Goal: Book appointment/travel/reservation

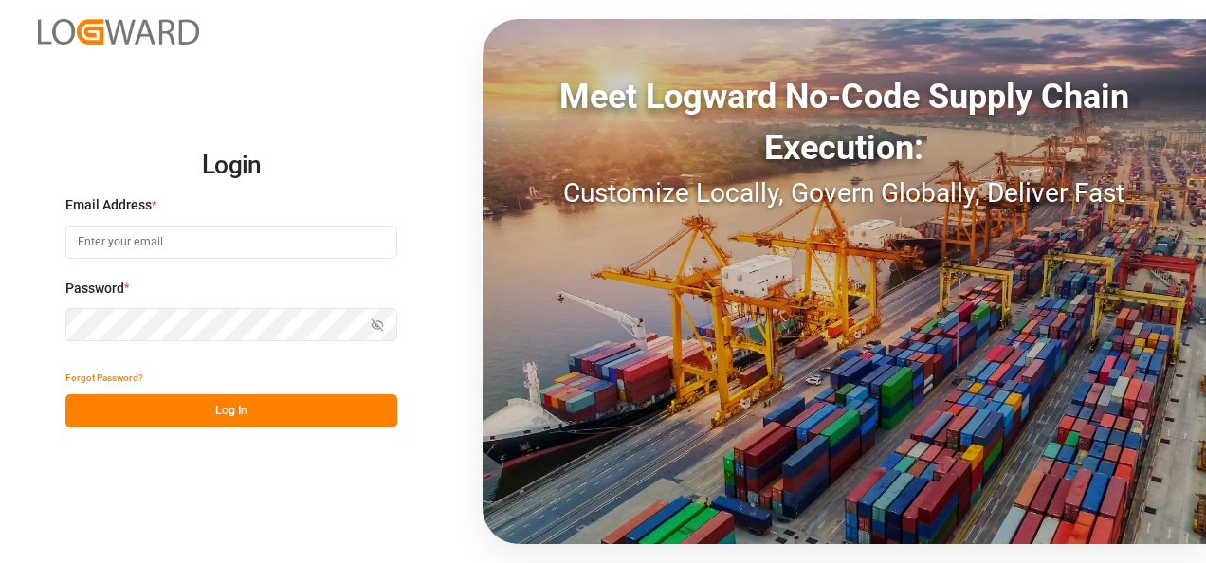
type input "[EMAIL_ADDRESS][DOMAIN_NAME]"
click at [265, 400] on button "Log In" at bounding box center [231, 410] width 332 height 33
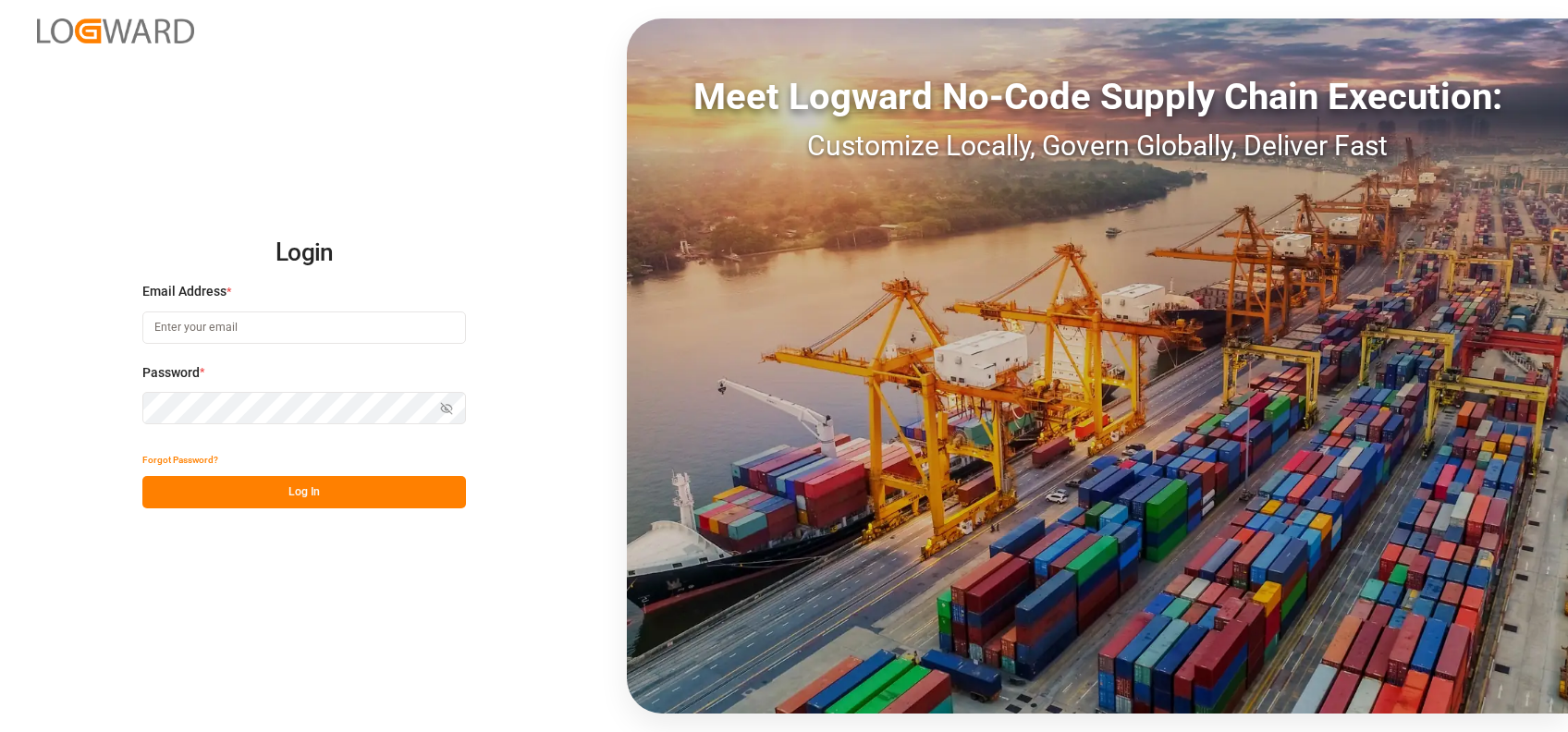
type input "[EMAIL_ADDRESS][DOMAIN_NAME]"
click at [347, 538] on div "Login Email Address * [EMAIL_ADDRESS][DOMAIN_NAME] Password * Show password For…" at bounding box center [784, 366] width 1568 height 732
click at [343, 500] on button "Log In" at bounding box center [304, 491] width 324 height 32
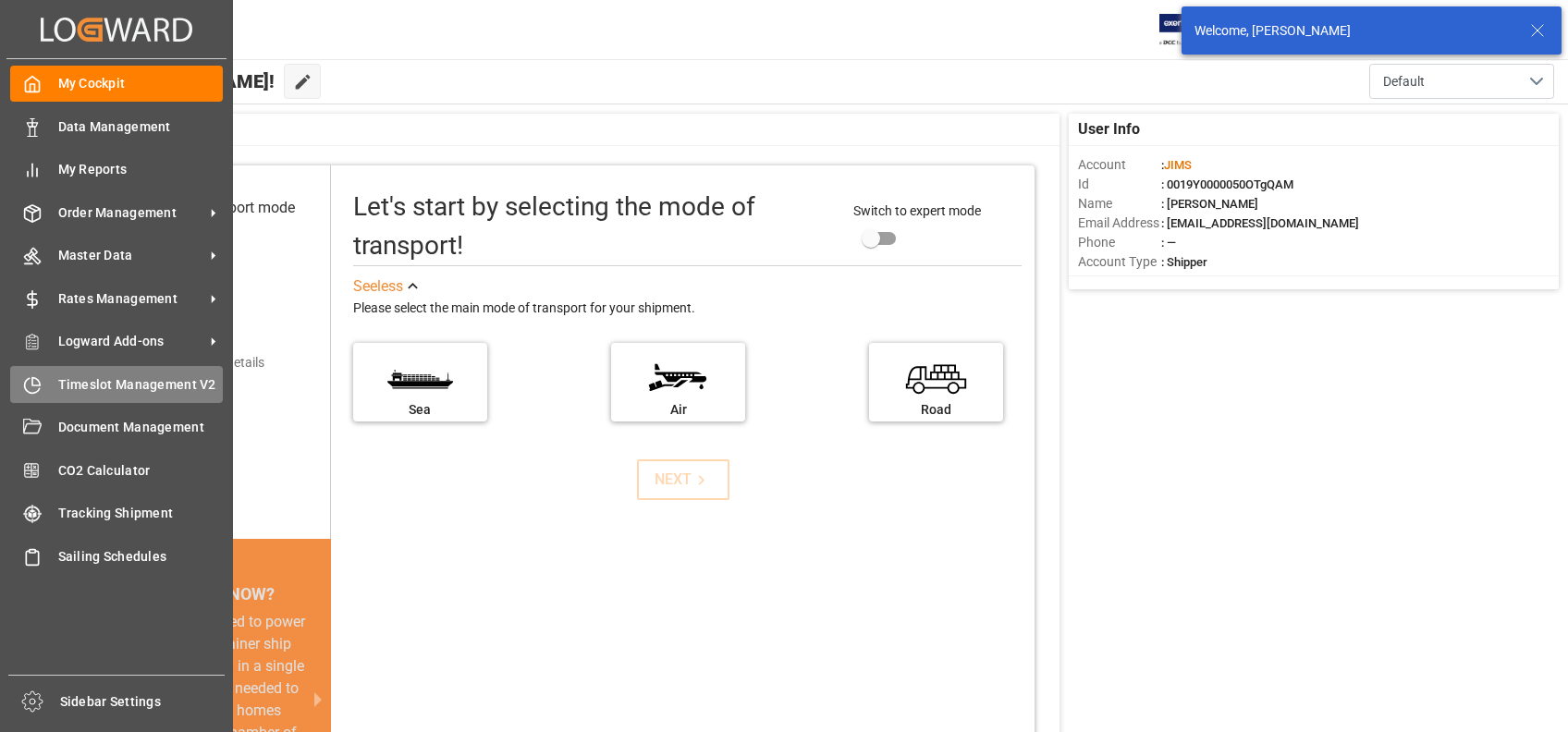
click at [139, 383] on span "Timeslot Management V2" at bounding box center [141, 385] width 166 height 19
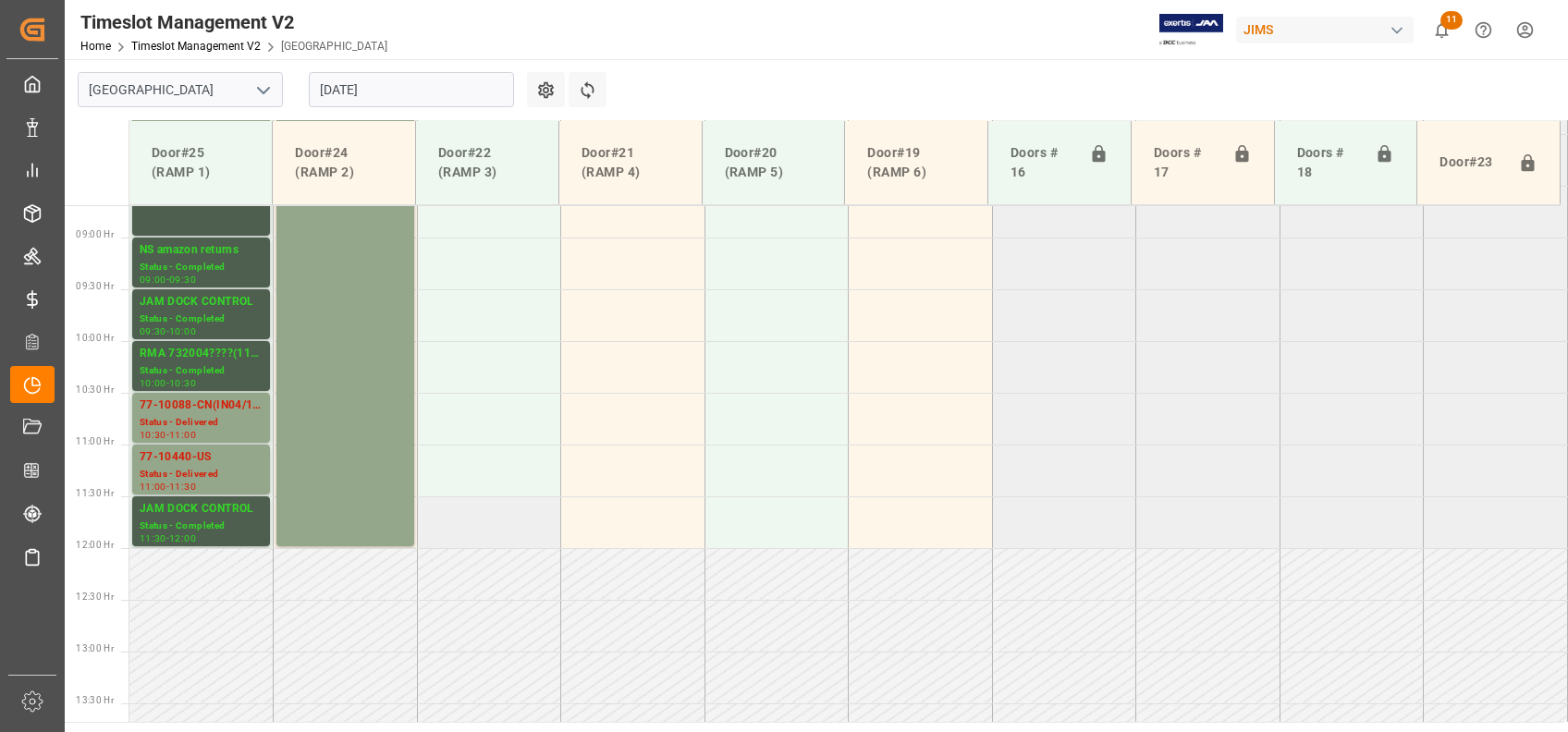
scroll to position [776, 0]
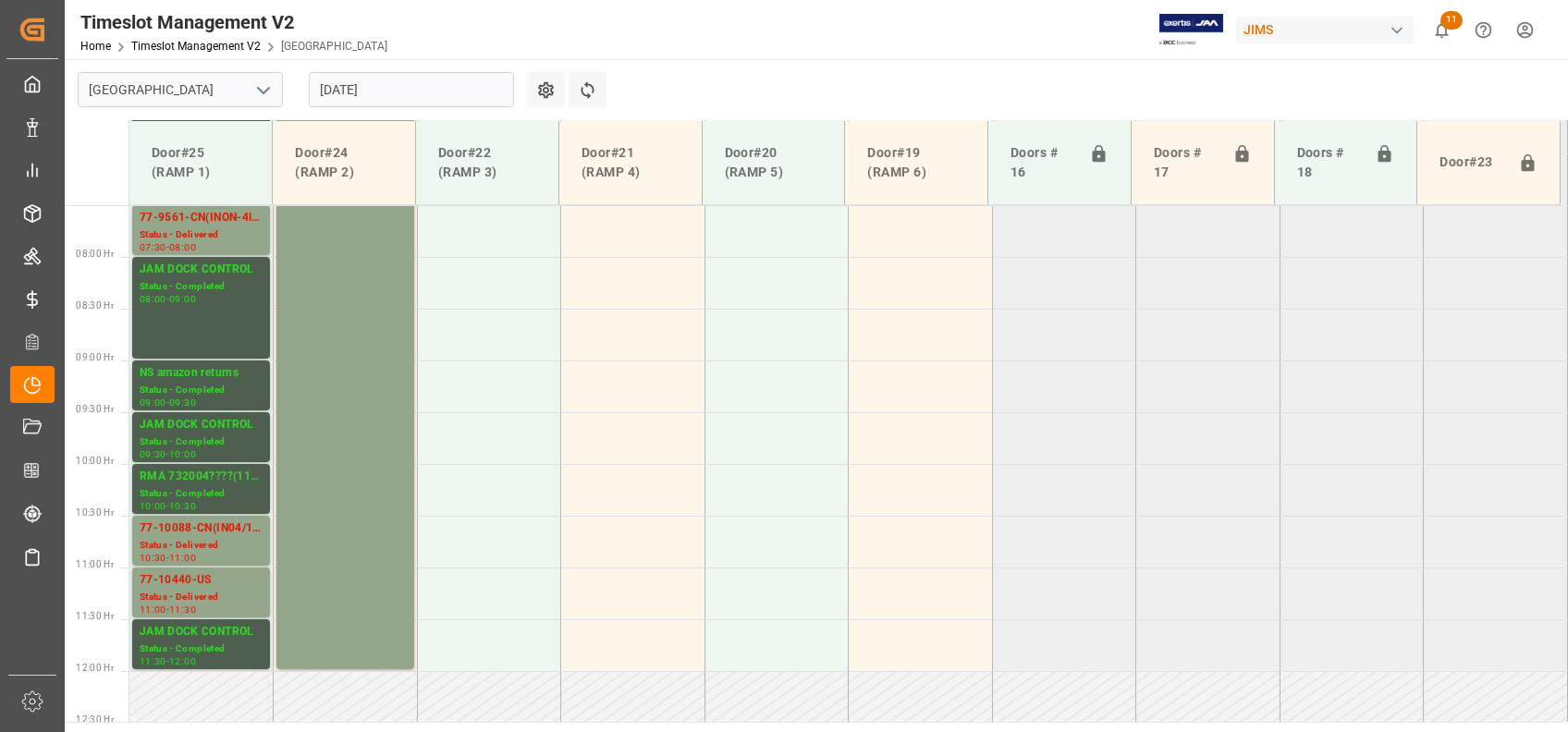
click at [267, 89] on polyline "open menu" at bounding box center [263, 91] width 11 height 6
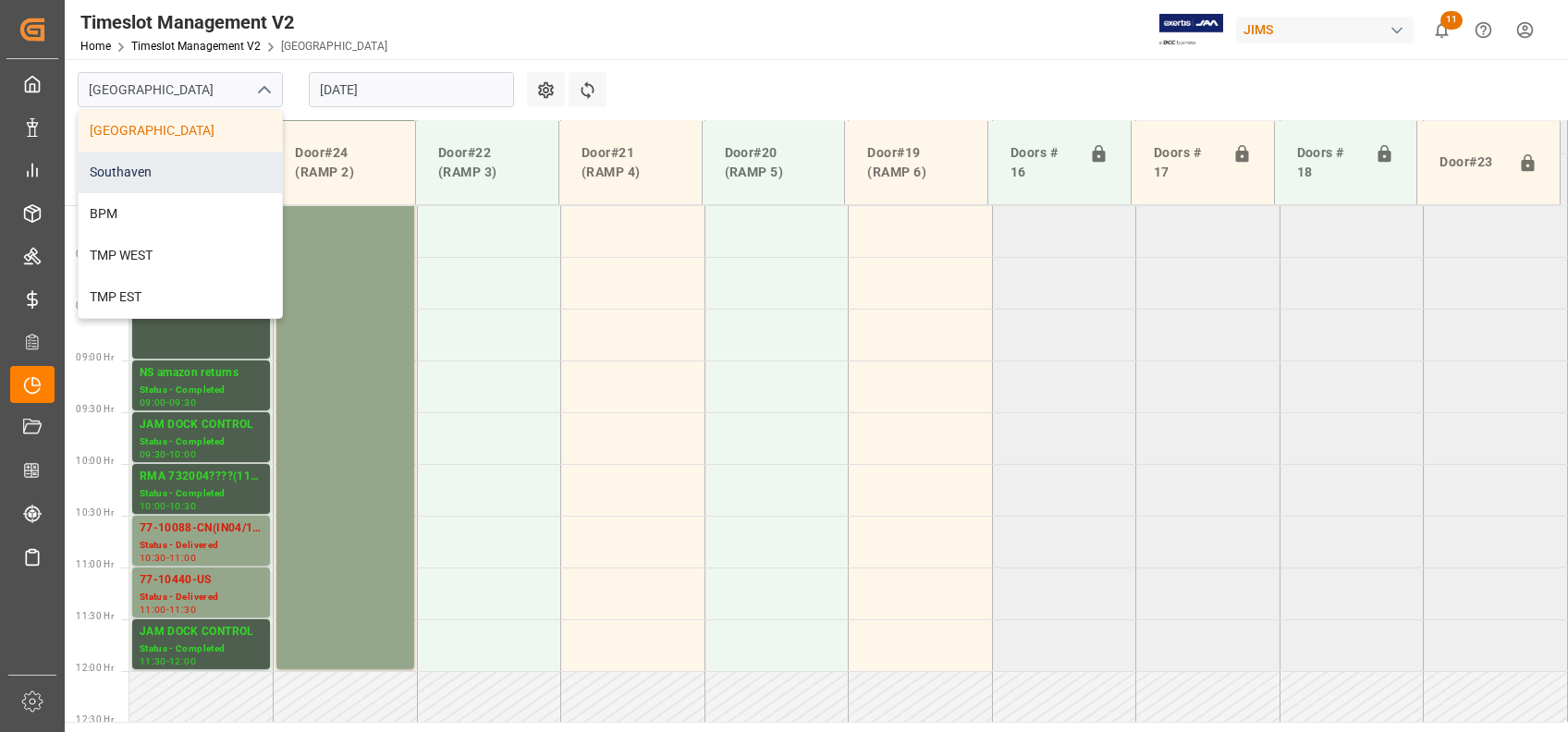
click at [150, 170] on div "Southaven" at bounding box center [180, 172] width 204 height 42
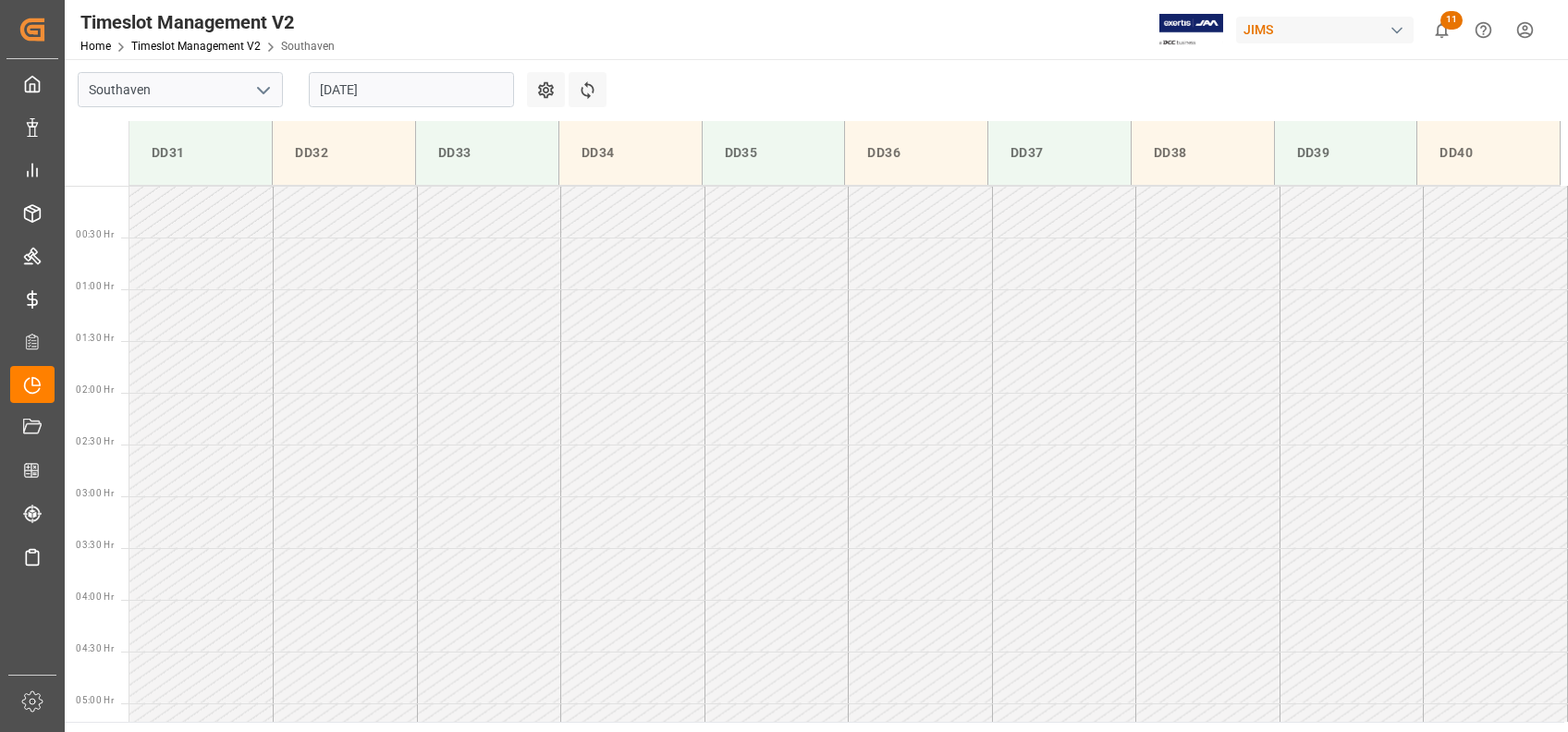
click at [471, 74] on input "[DATE]" at bounding box center [412, 90] width 205 height 35
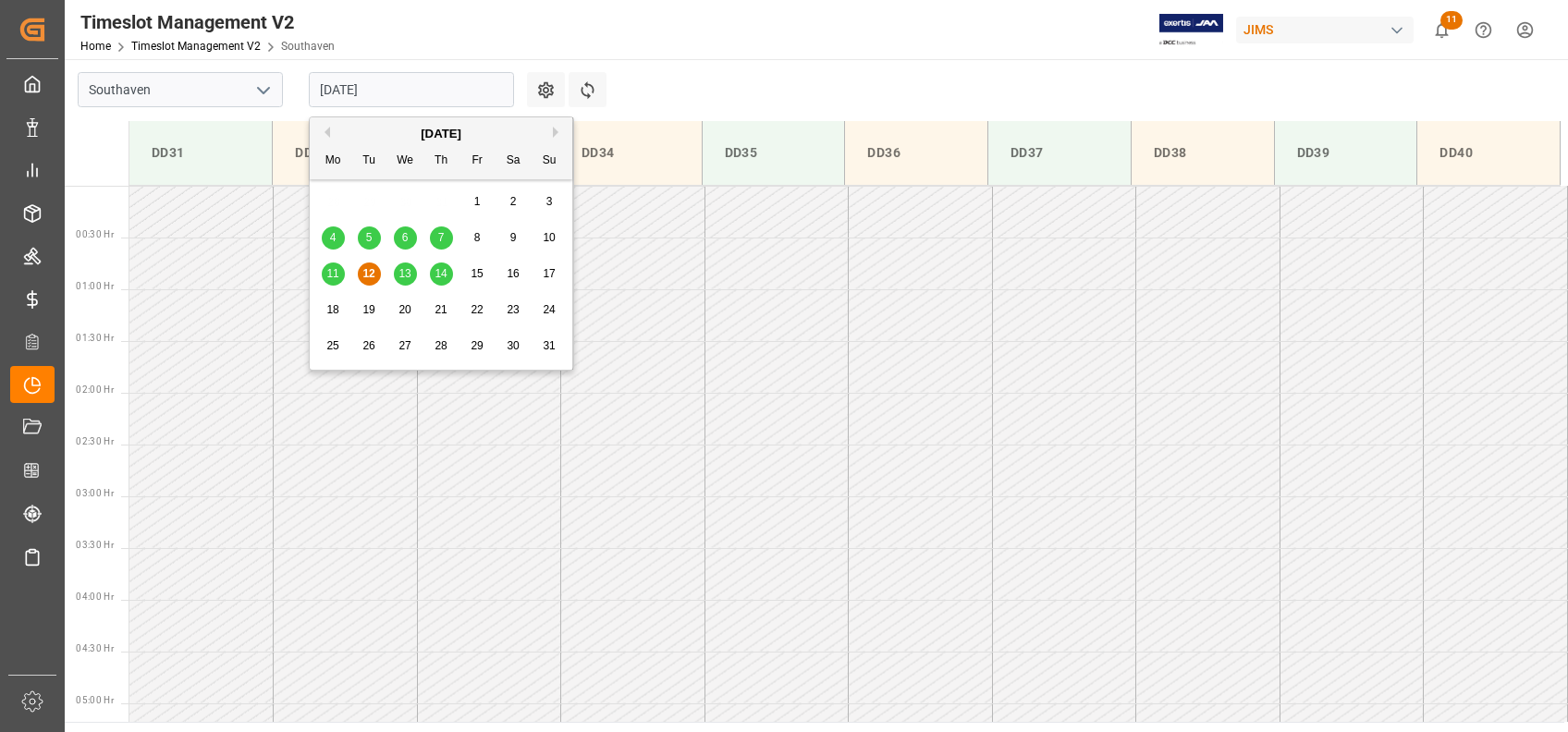
click at [401, 265] on div "13" at bounding box center [406, 274] width 23 height 22
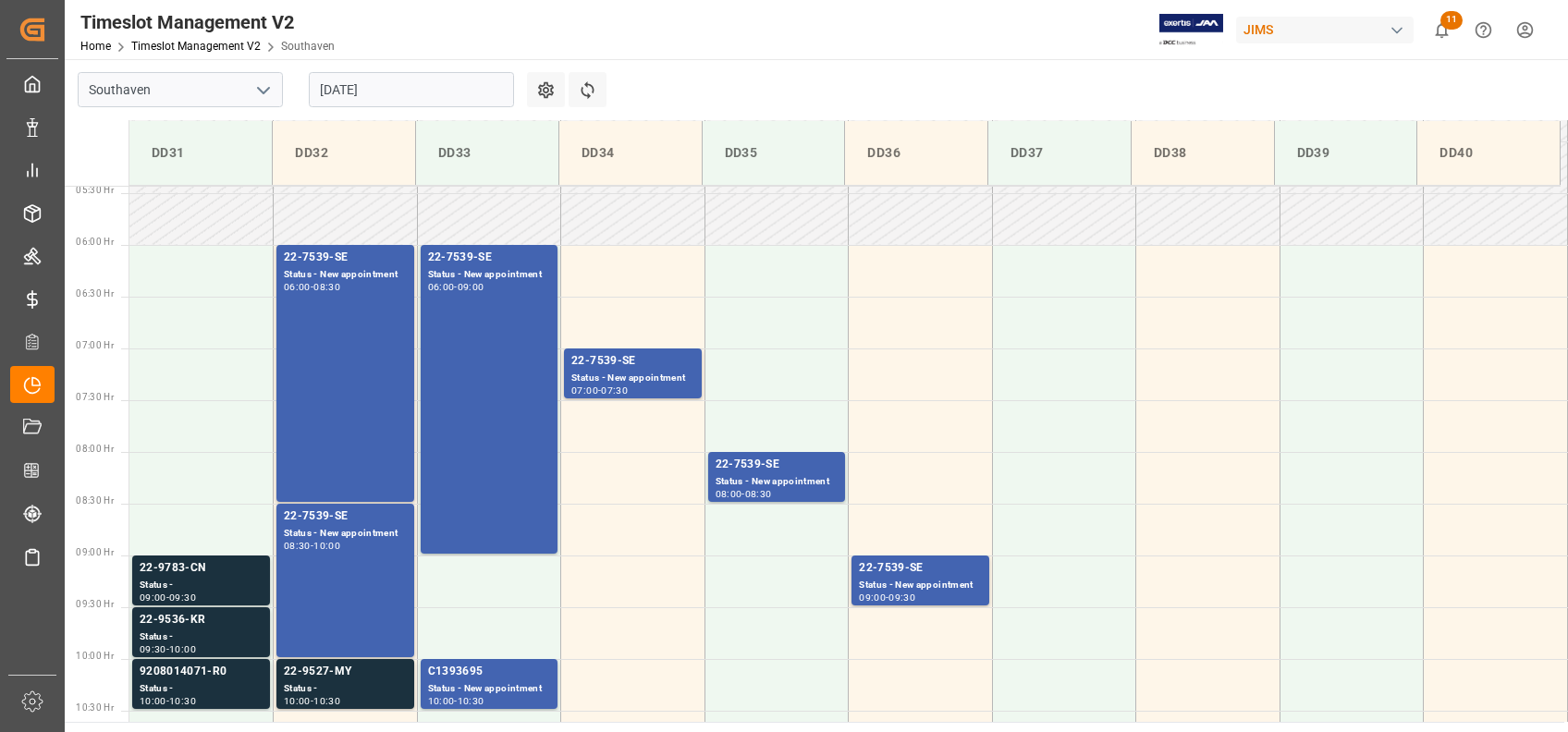
scroll to position [510, 0]
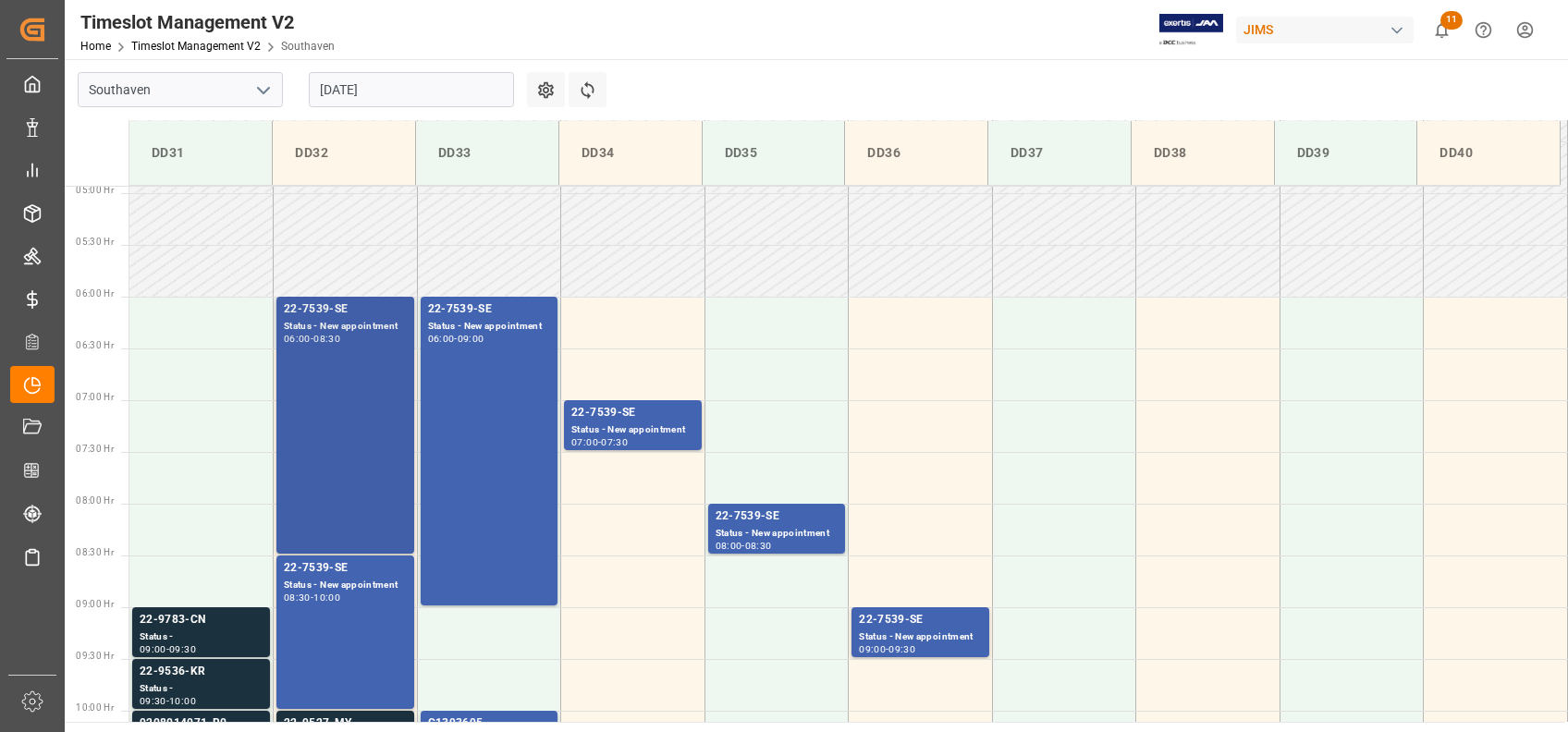
click at [352, 355] on div "22-7539-SE Status - New appointment 06:00 - 08:30" at bounding box center [345, 425] width 123 height 250
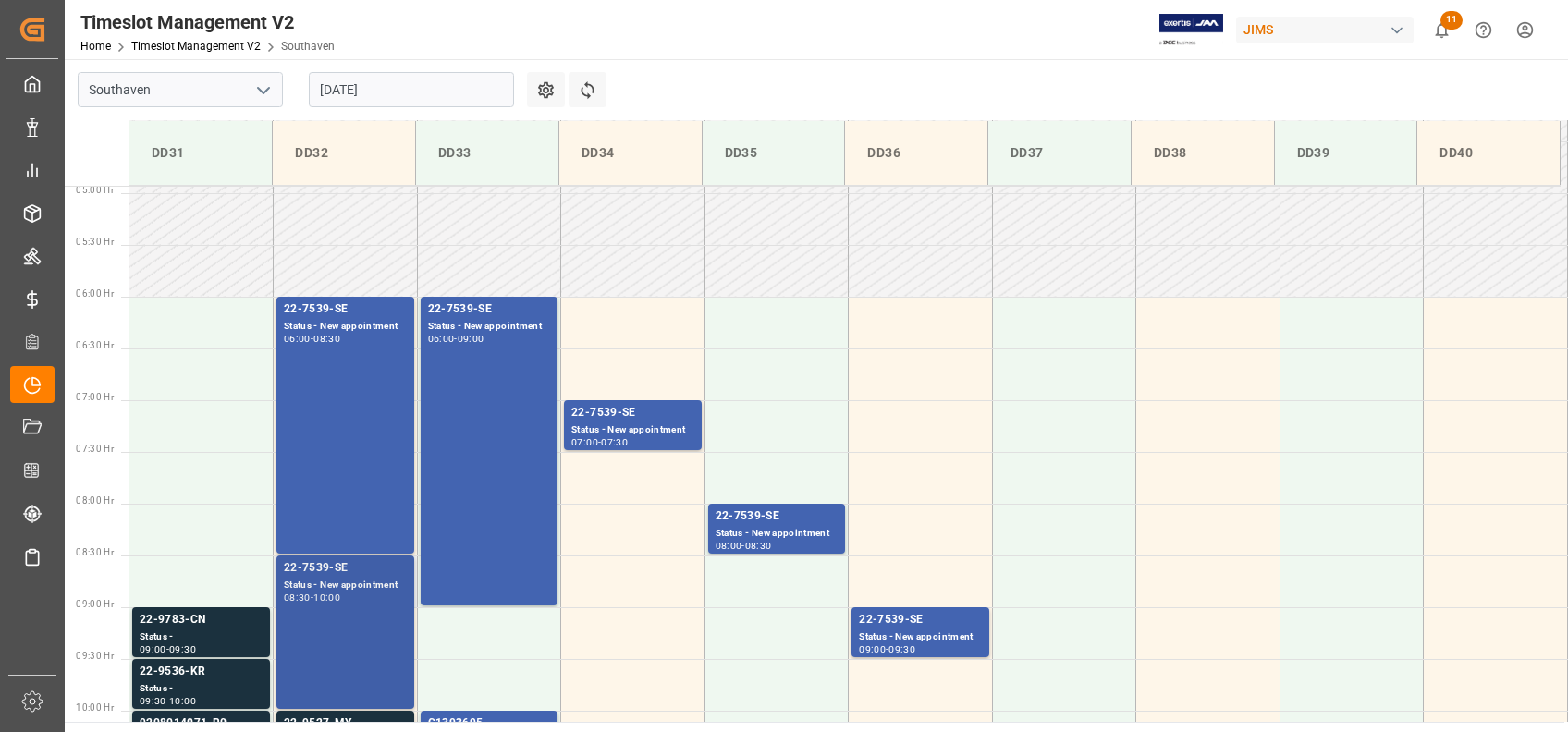
click at [324, 599] on div "10:00" at bounding box center [326, 597] width 26 height 9
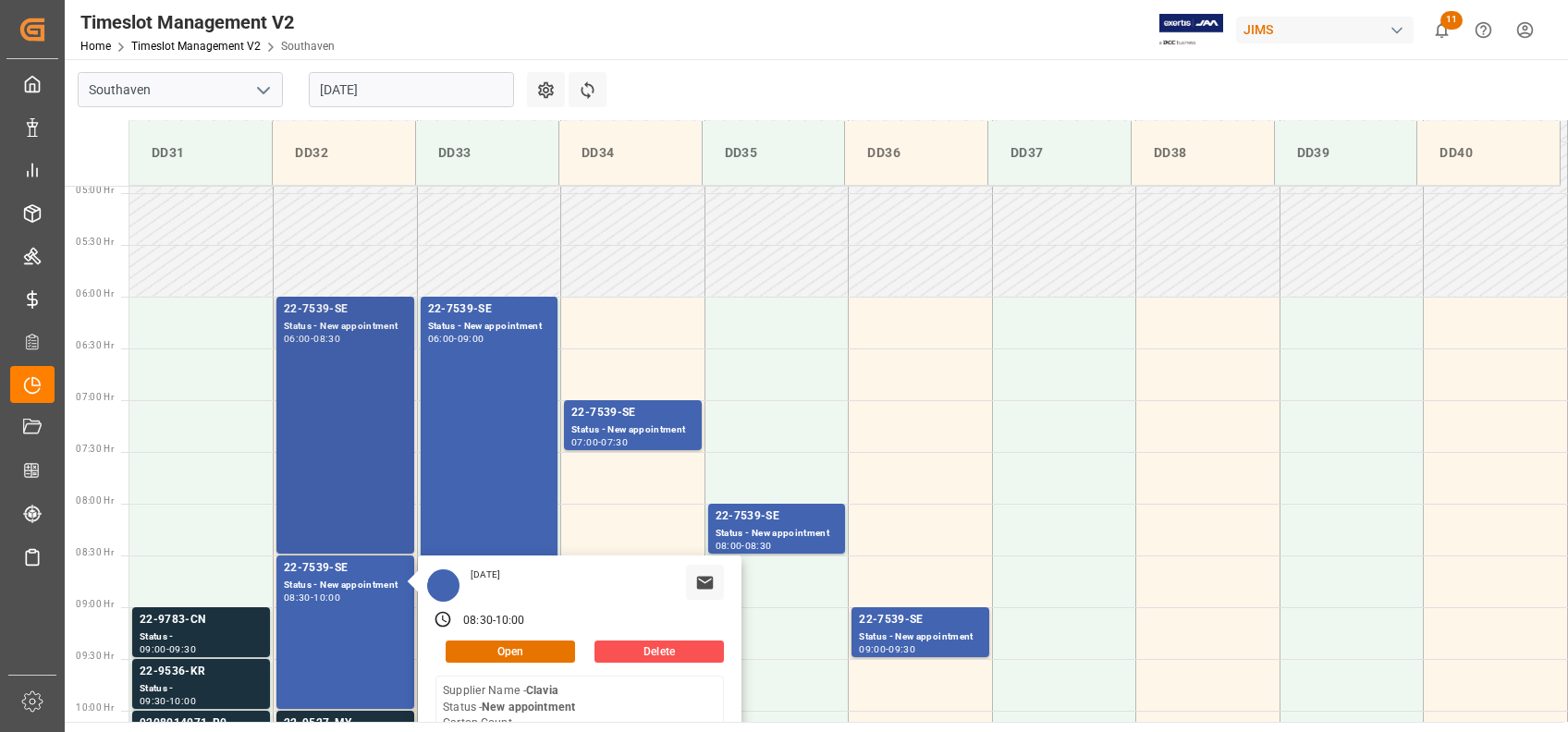
scroll to position [634, 0]
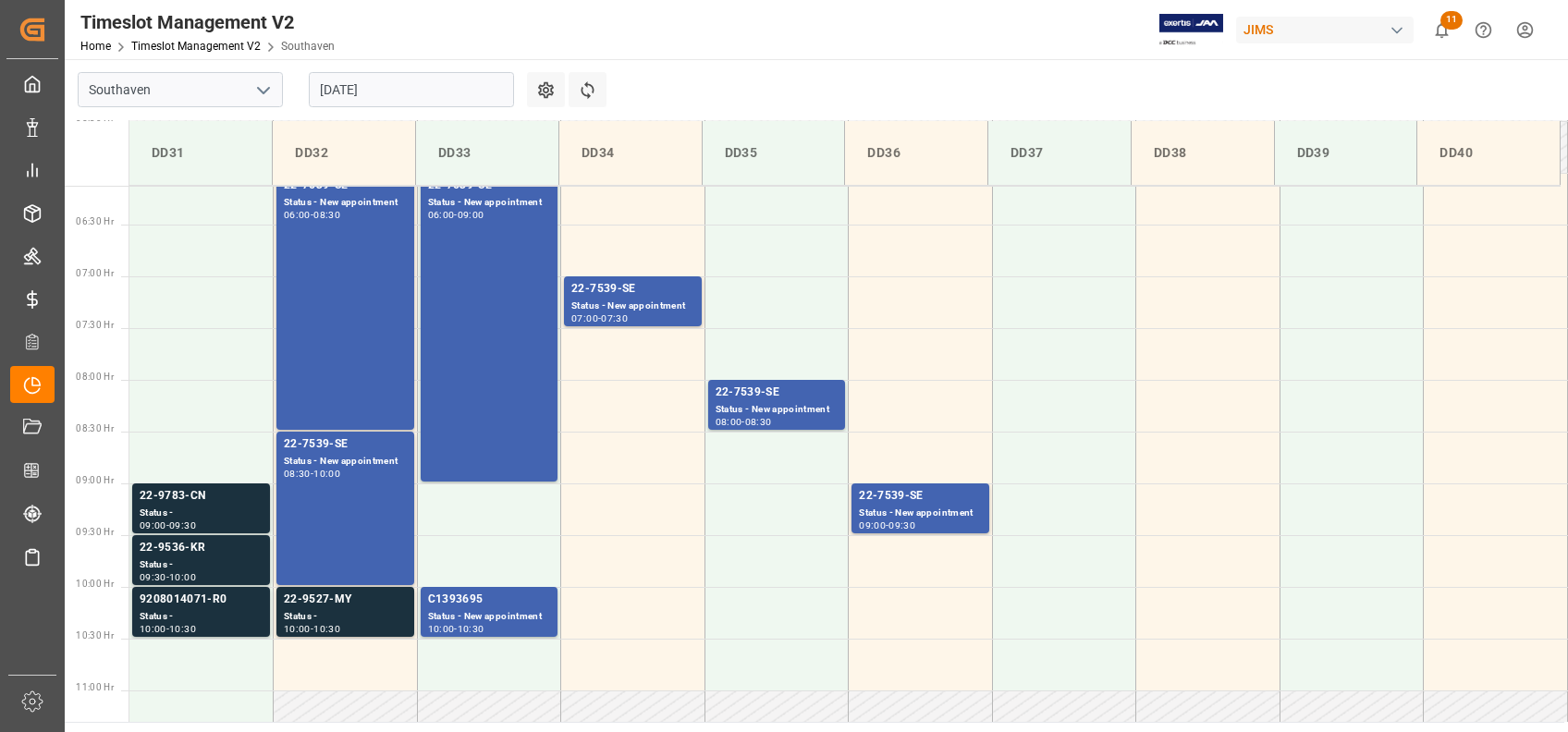
click at [471, 325] on div "22-7539-SE Status - New appointment 06:00 - 09:00" at bounding box center [490, 327] width 123 height 301
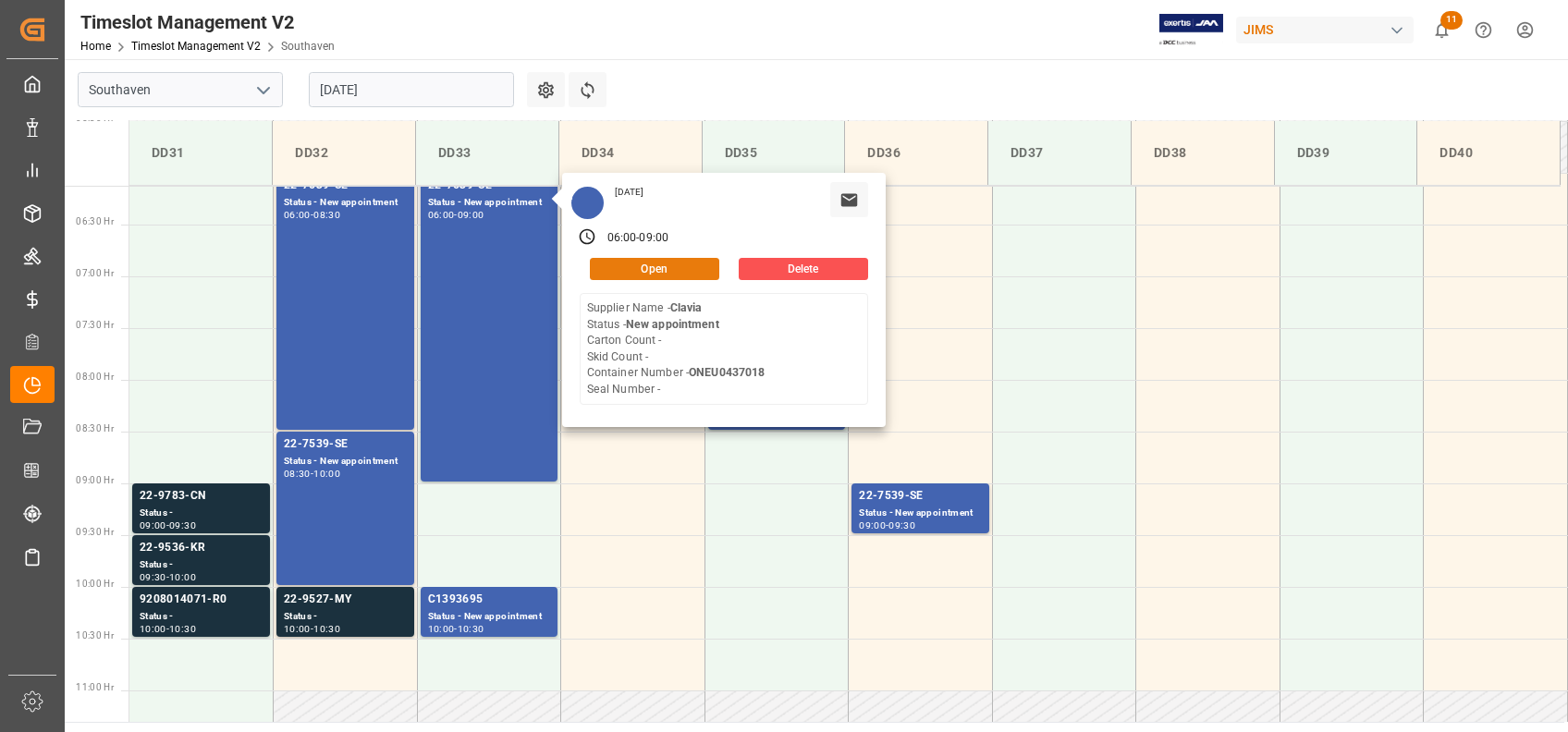
click at [642, 266] on button "Open" at bounding box center [654, 269] width 130 height 22
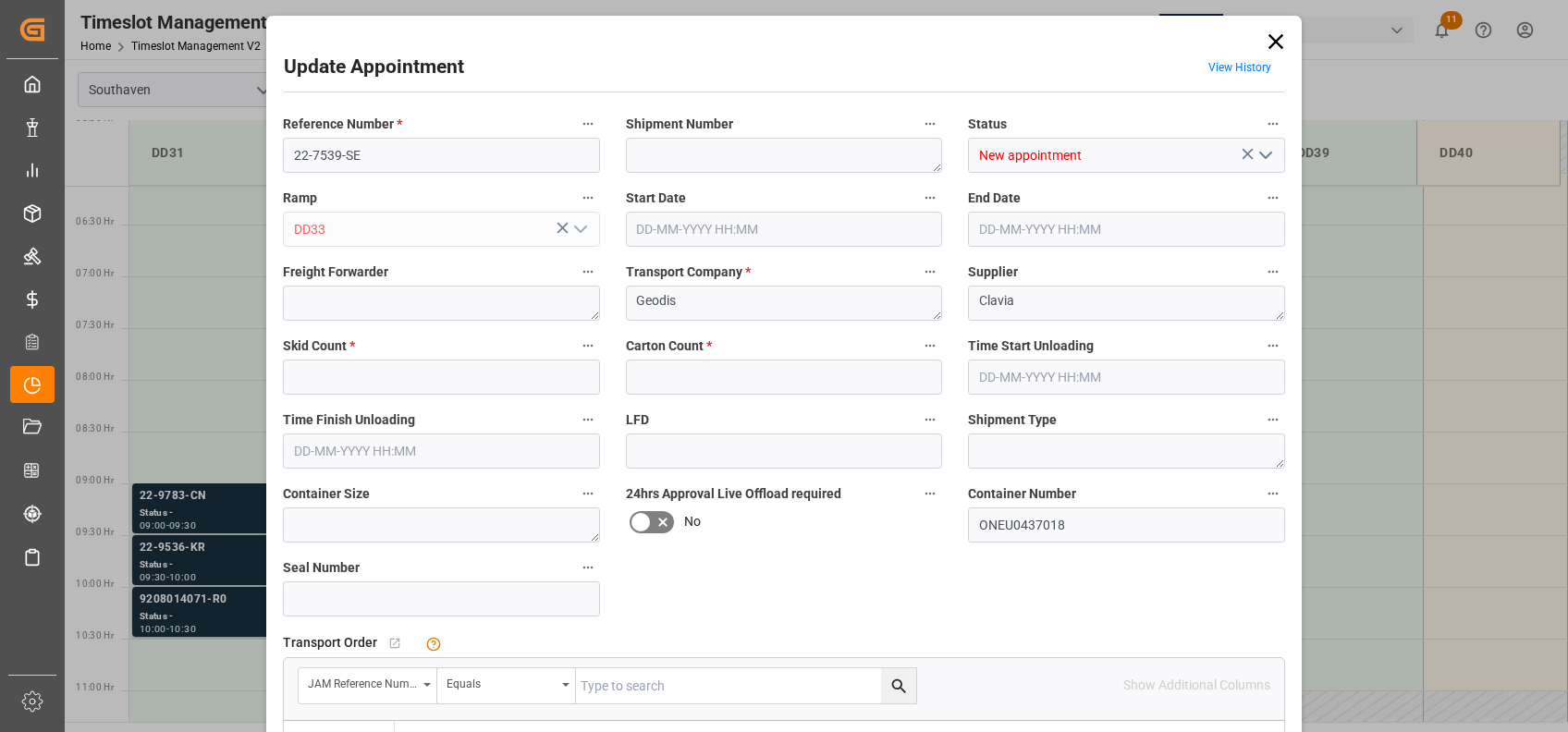
type input "0"
type input "[DATE] 06:00"
type input "[DATE] 09:00"
type input "[DATE] 11:23"
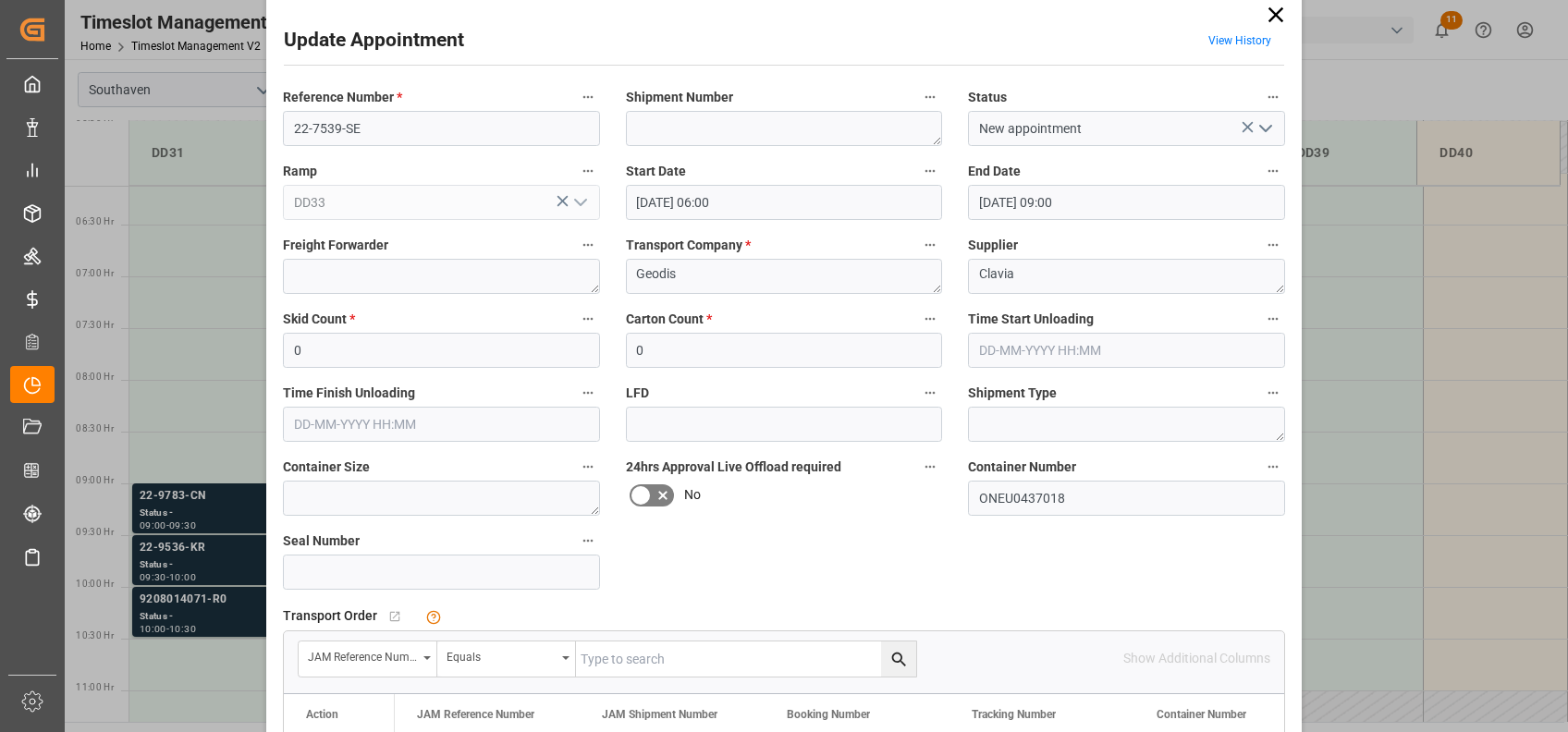
scroll to position [0, 0]
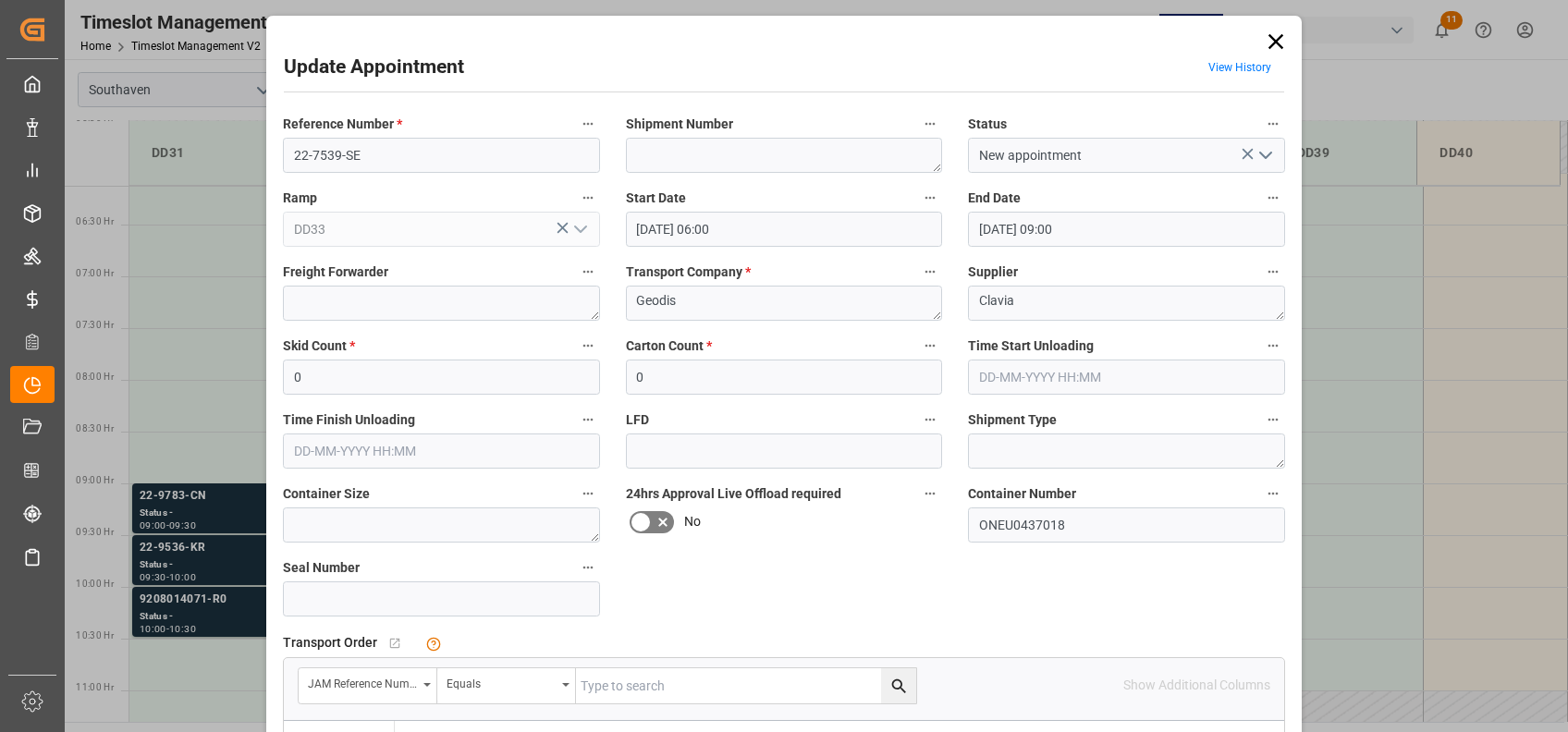
click at [1278, 46] on icon at bounding box center [1275, 41] width 15 height 15
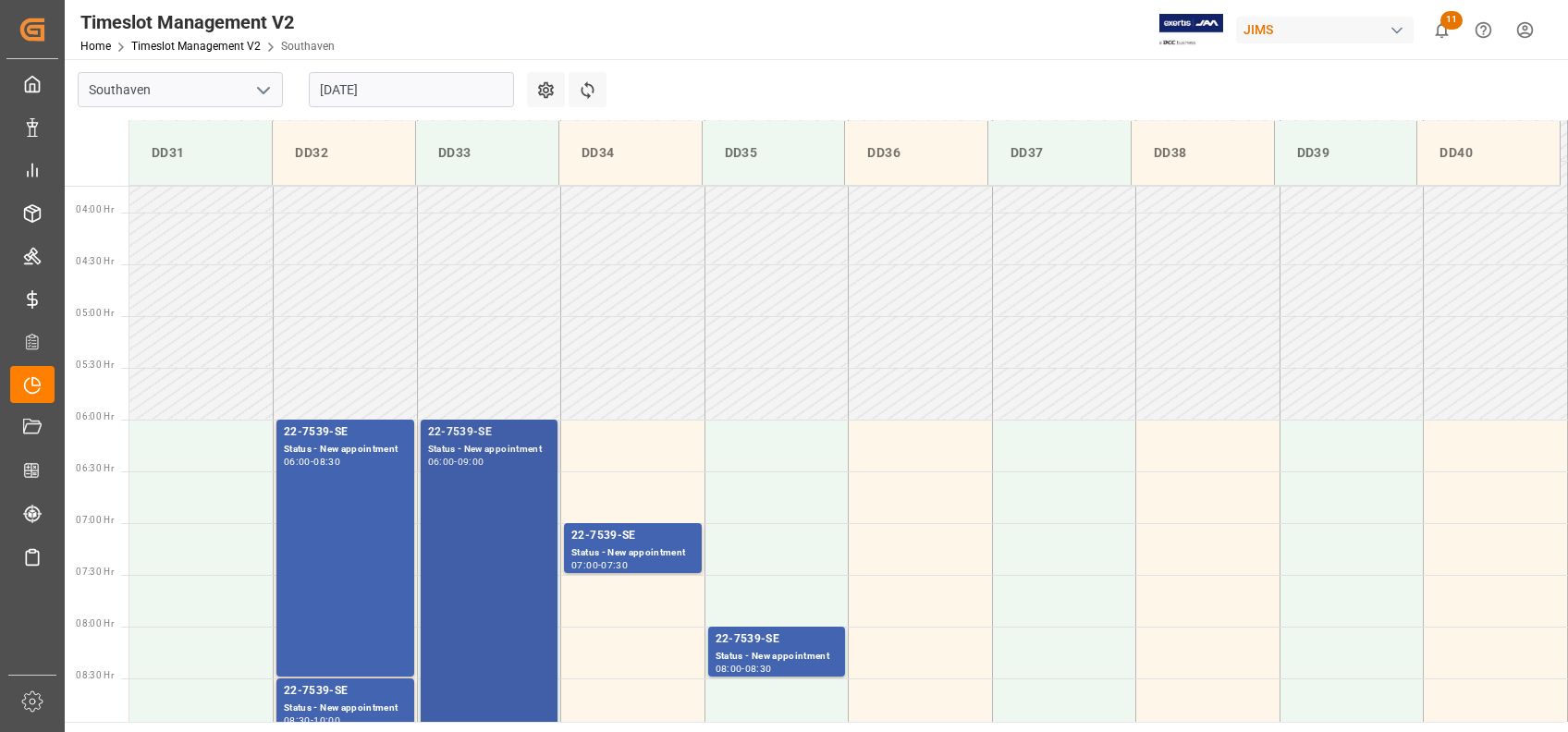
scroll to position [510, 0]
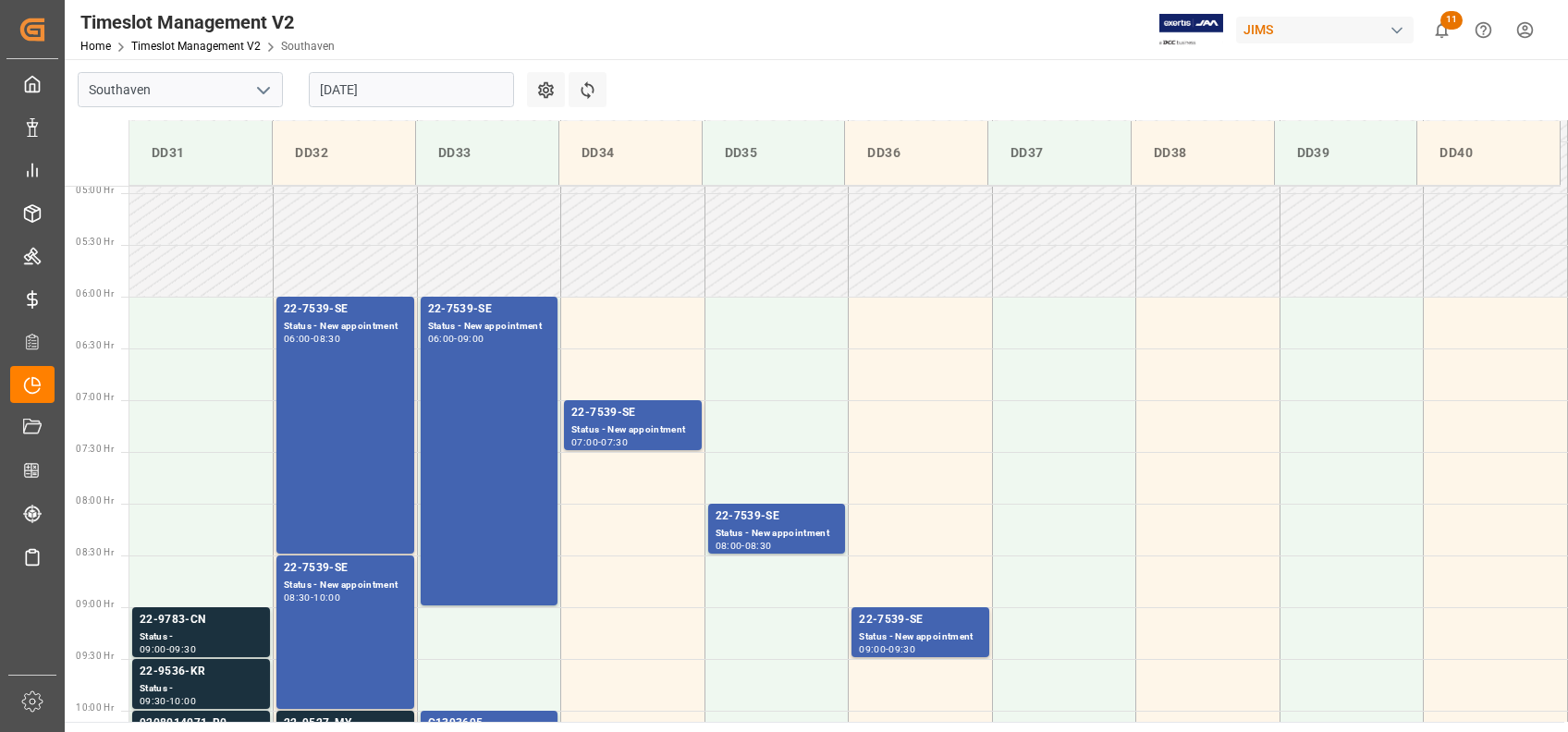
click at [437, 77] on input "[DATE]" at bounding box center [412, 90] width 205 height 35
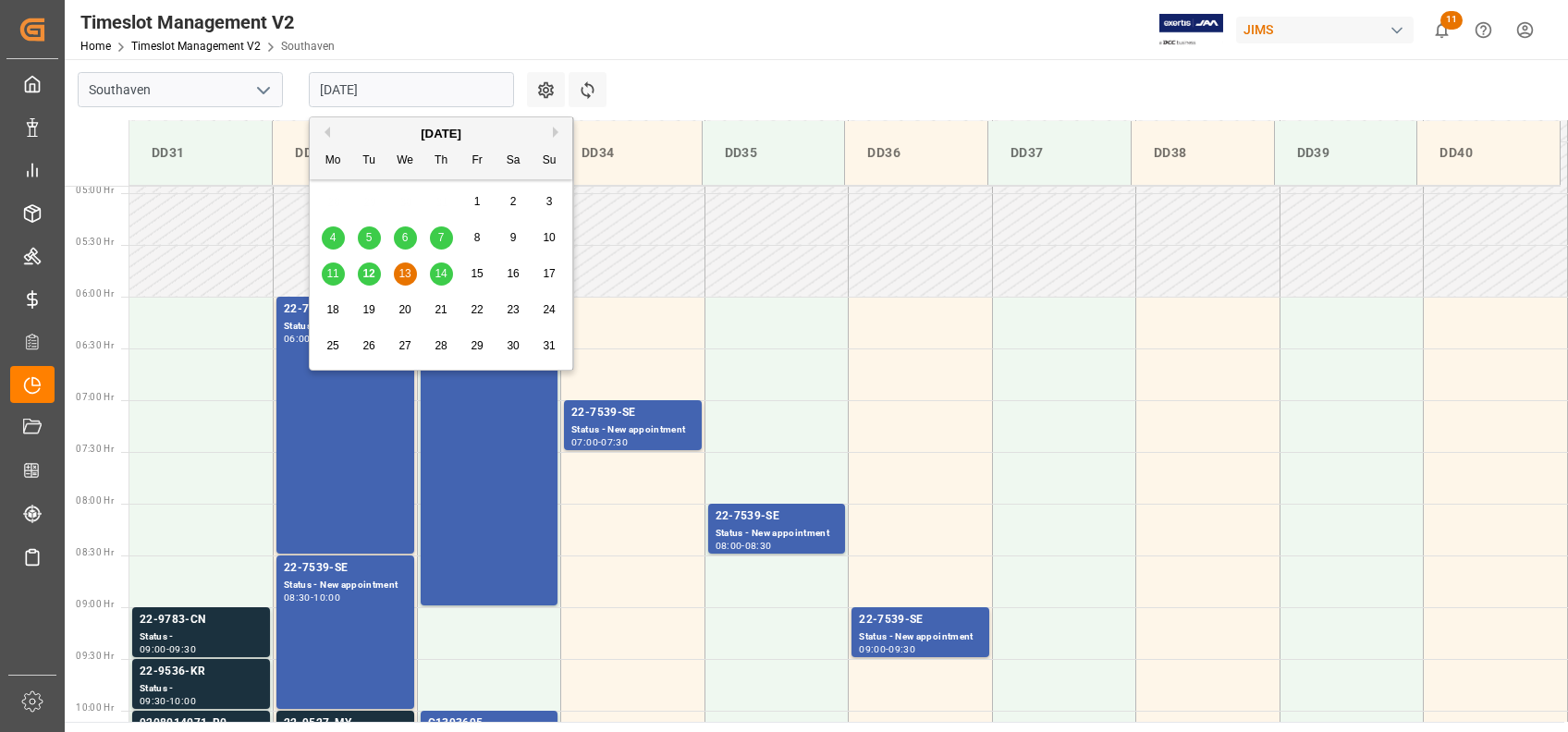
click at [437, 277] on span "14" at bounding box center [441, 273] width 12 height 13
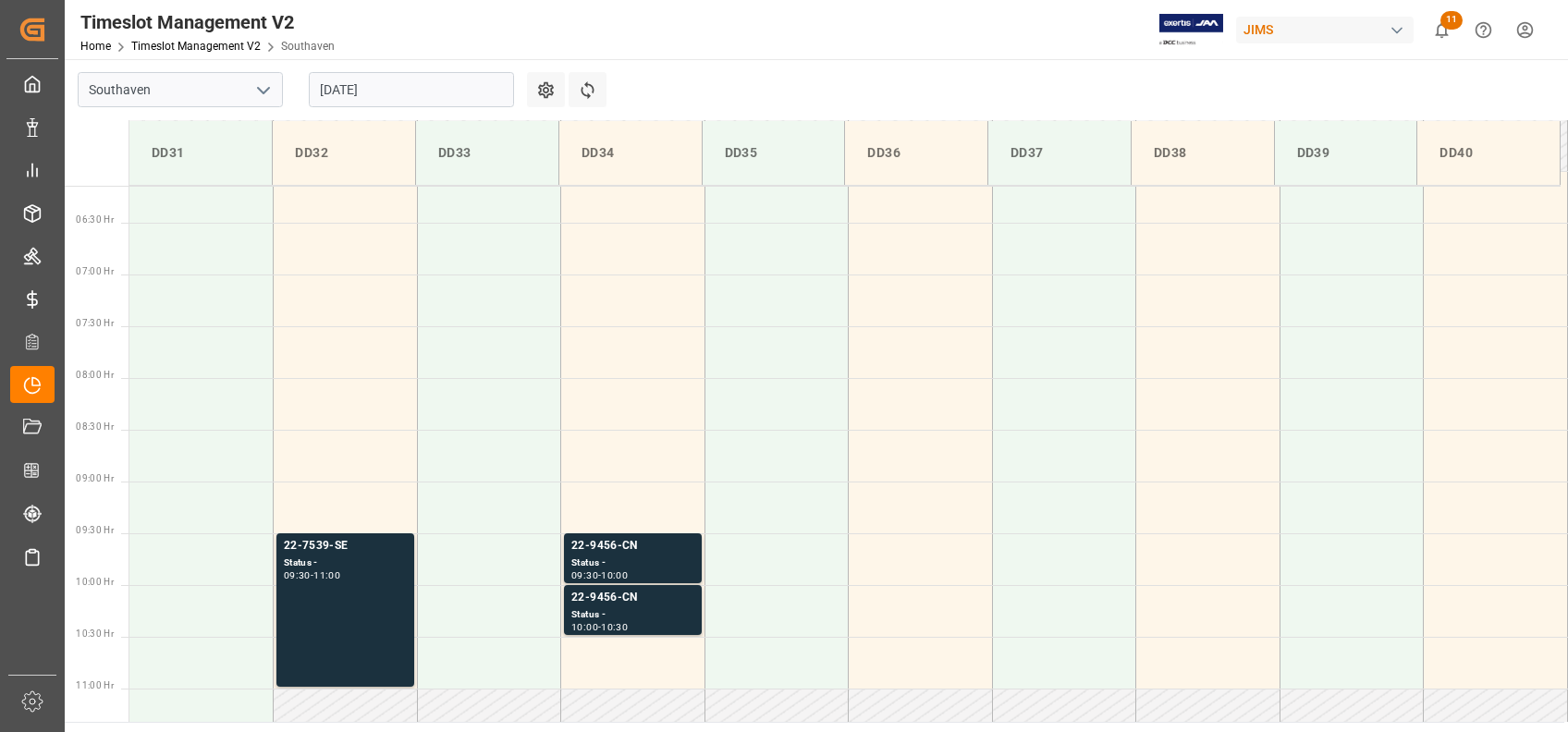
scroll to position [634, 0]
click at [382, 594] on div "22-7539-SE Status - 09:30 - 11:00" at bounding box center [345, 612] width 123 height 146
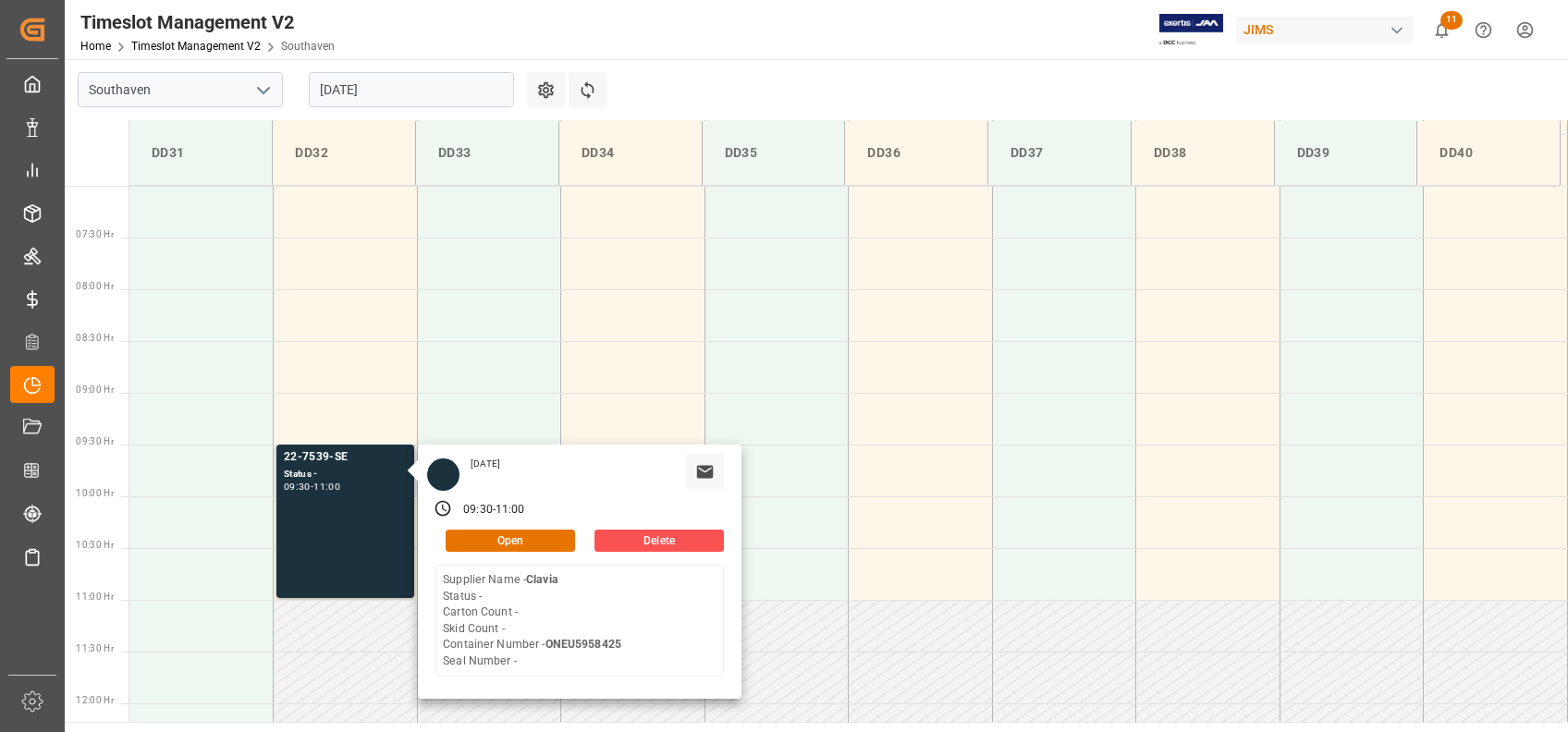
scroll to position [756, 0]
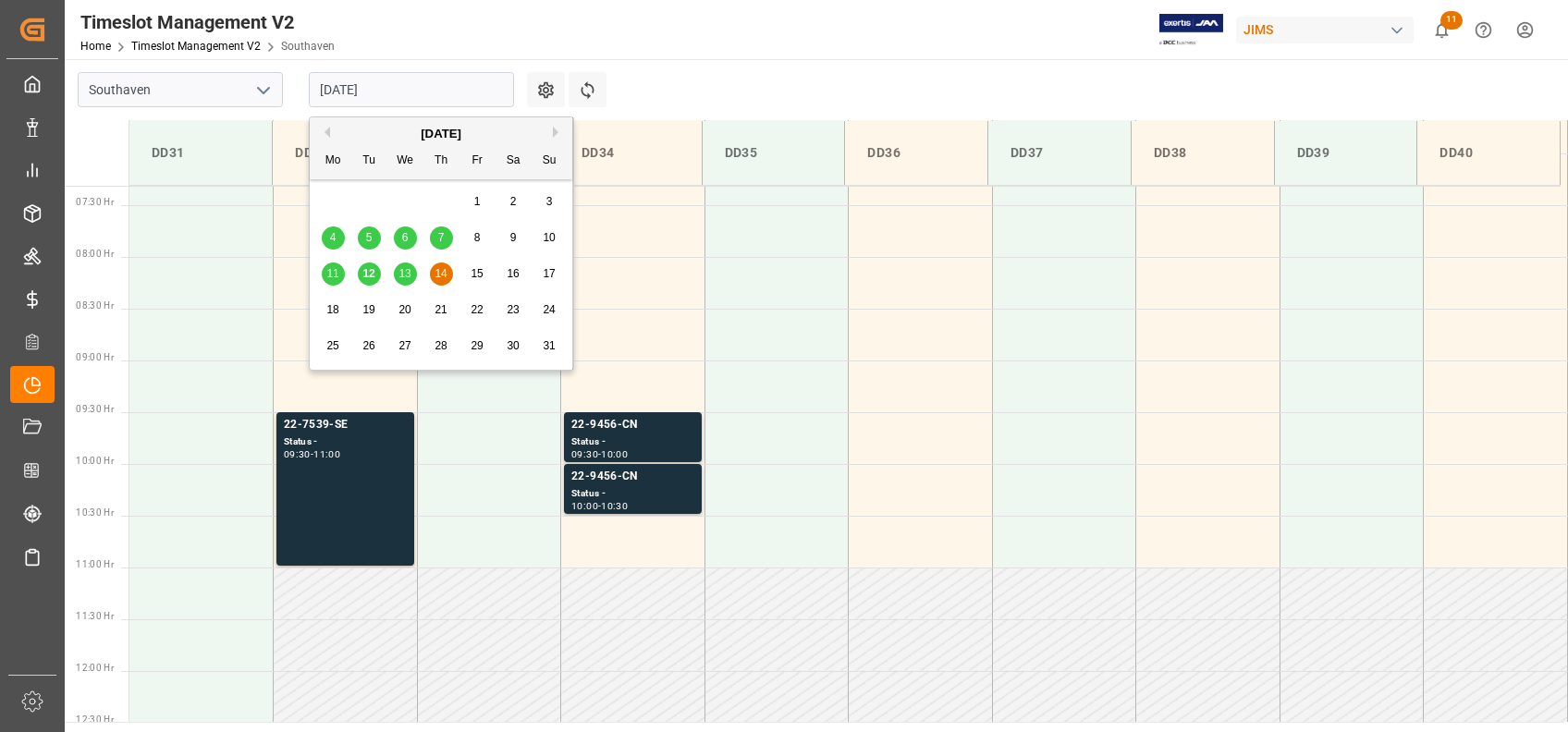
click at [483, 97] on input "[DATE]" at bounding box center [412, 90] width 205 height 35
click at [467, 273] on div "15" at bounding box center [478, 274] width 23 height 22
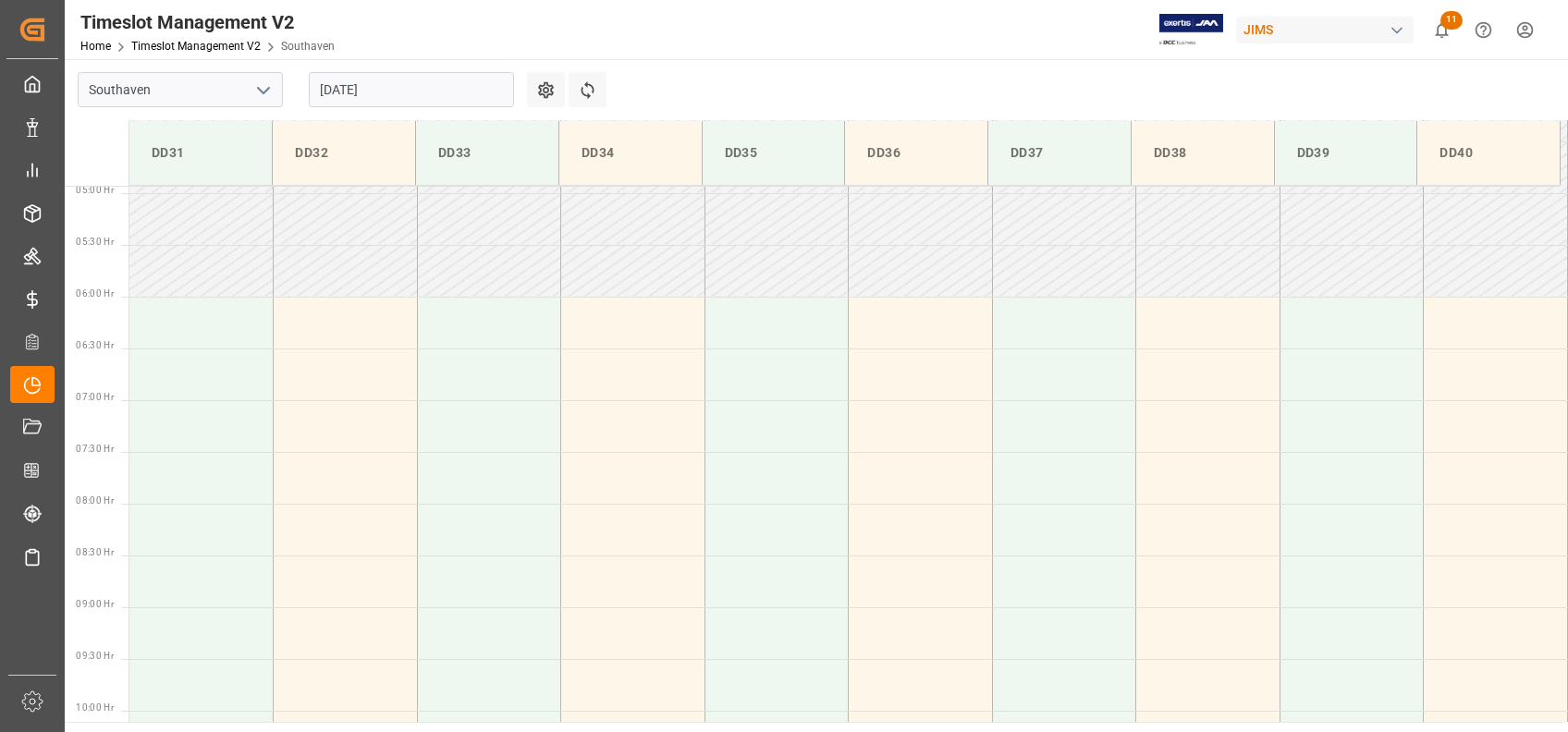
scroll to position [0, 0]
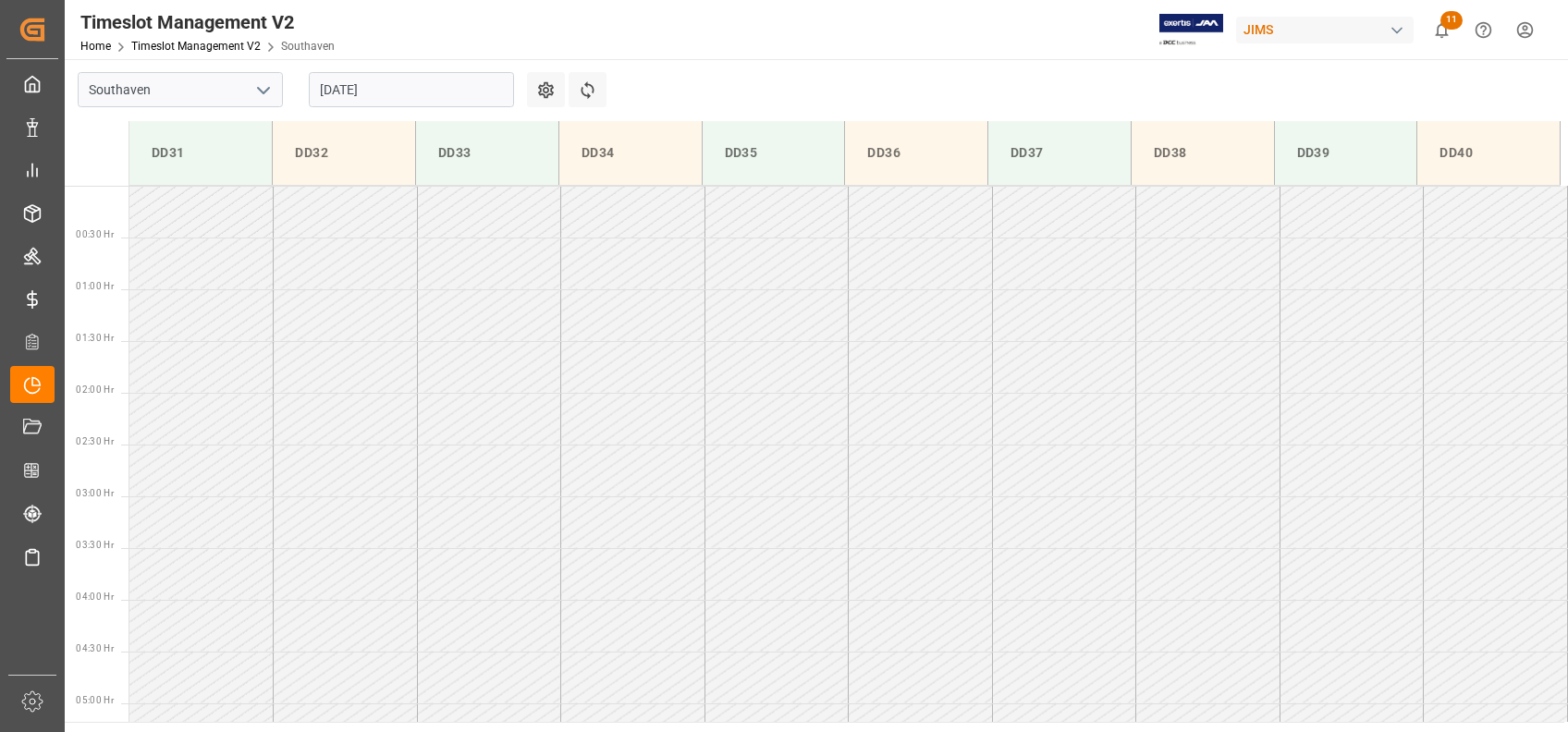
click at [415, 99] on input "[DATE]" at bounding box center [412, 90] width 205 height 35
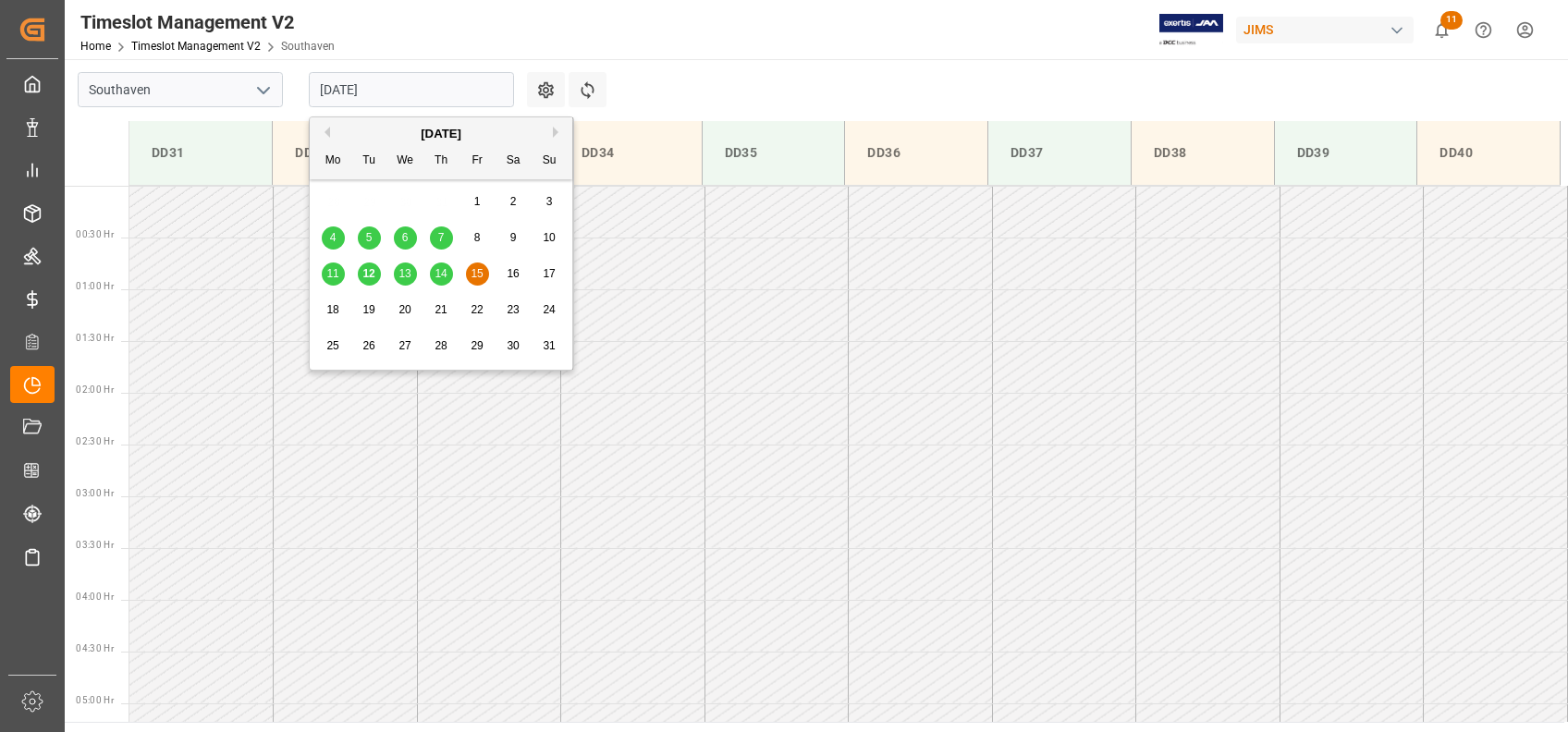
click at [400, 266] on div "13" at bounding box center [406, 274] width 23 height 22
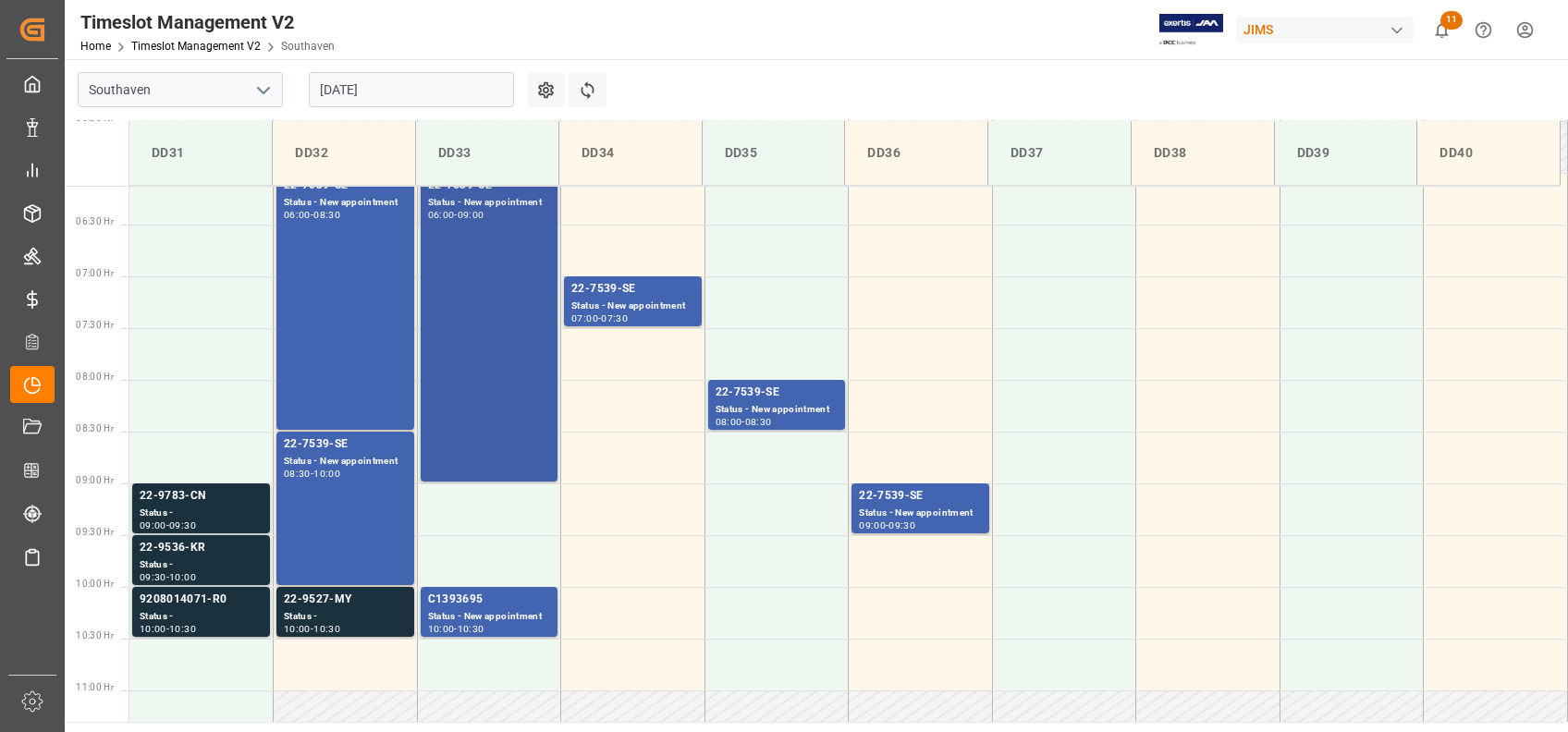
scroll to position [510, 0]
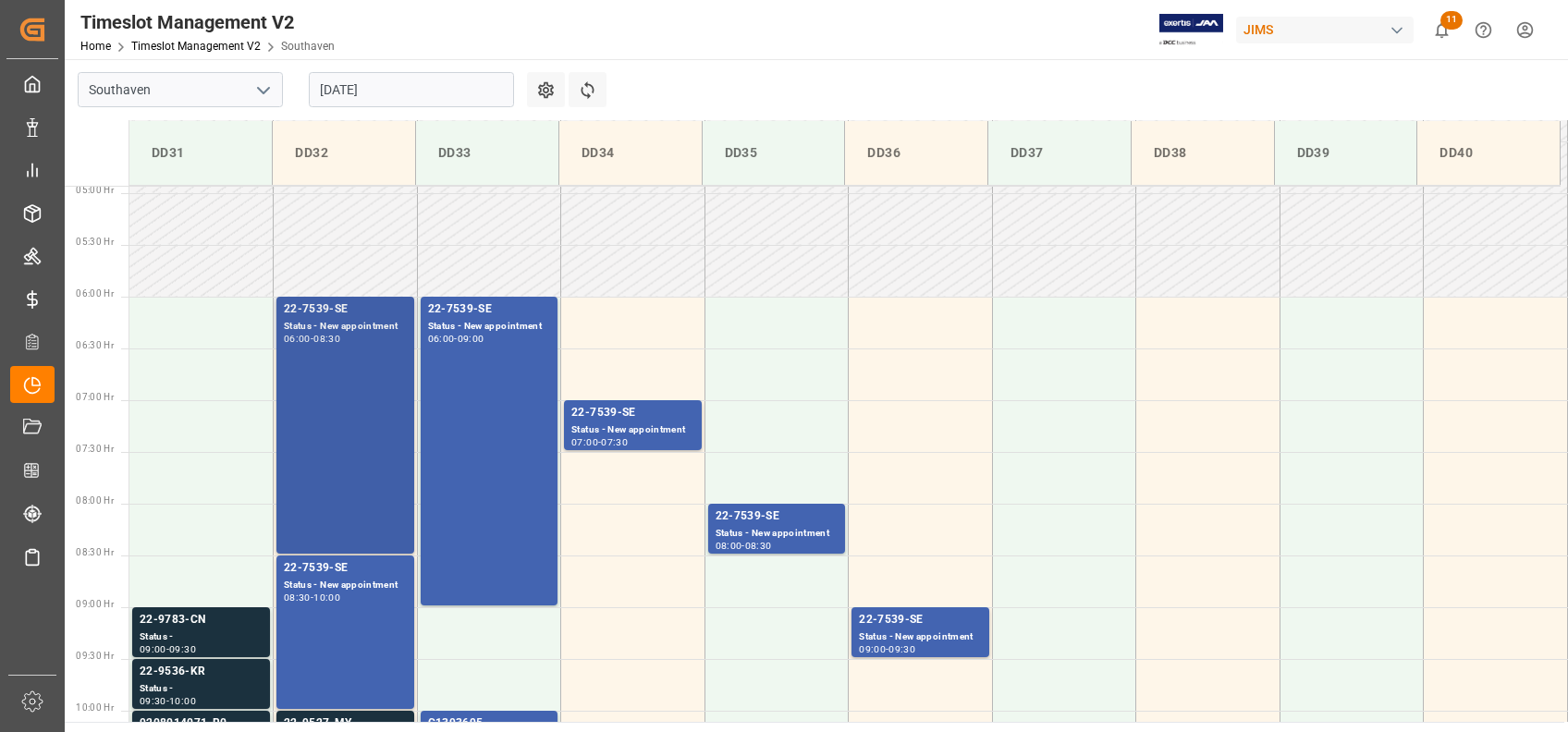
click at [318, 386] on div "22-7539-SE Status - New appointment 06:00 - 08:30" at bounding box center [345, 425] width 123 height 250
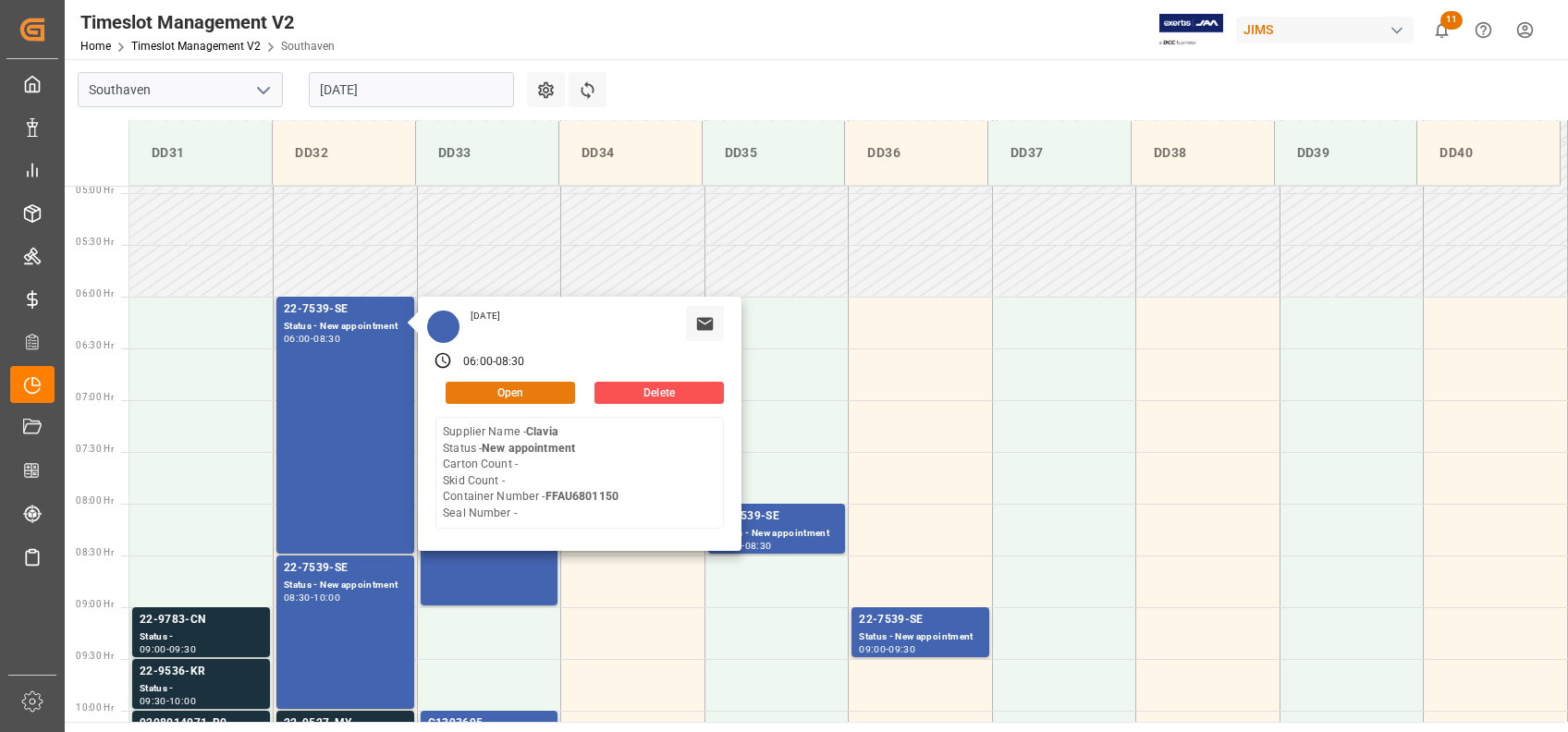
click at [489, 391] on button "Open" at bounding box center [510, 393] width 130 height 22
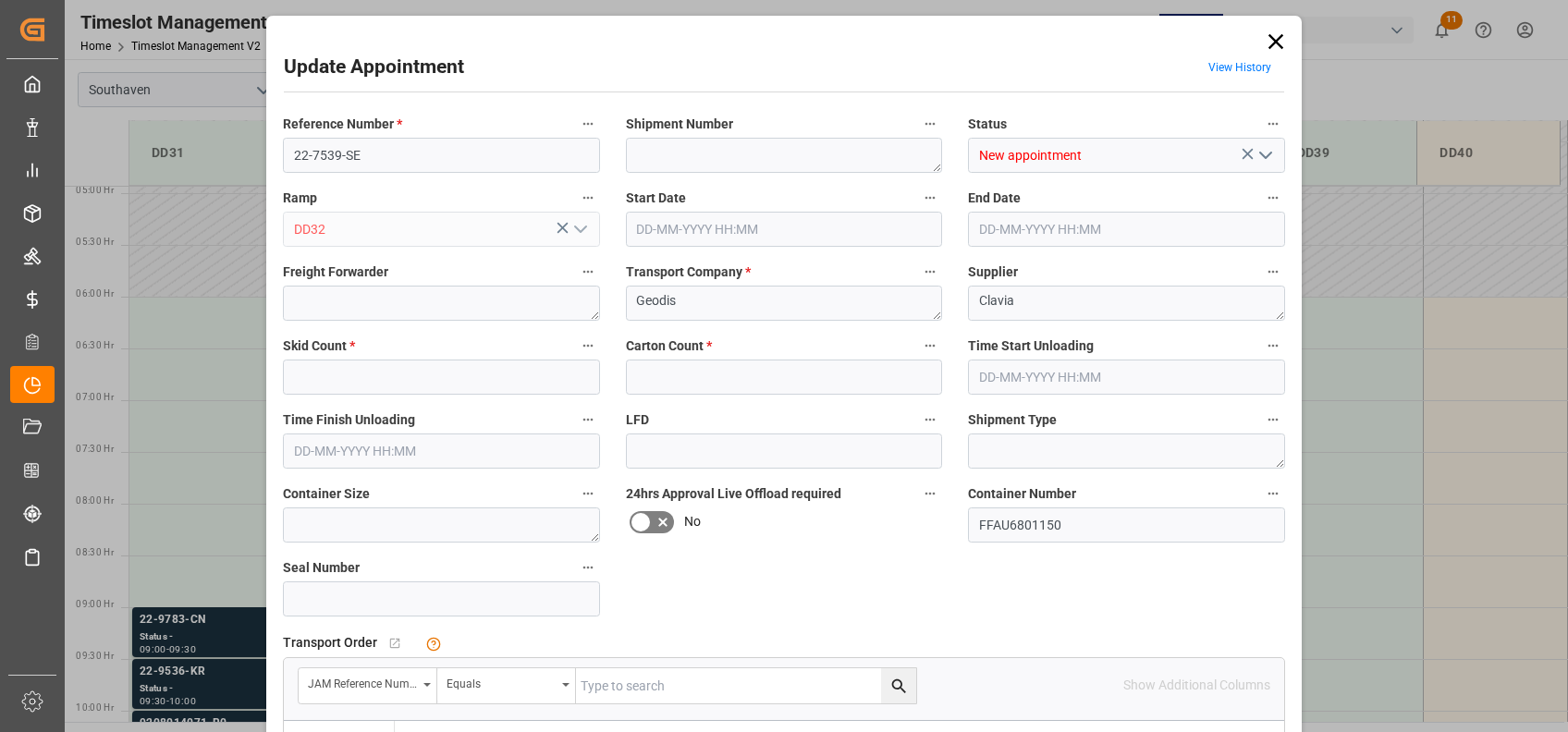
type input "0"
type input "[DATE] 06:00"
type input "[DATE] 08:30"
type input "[DATE] 11:22"
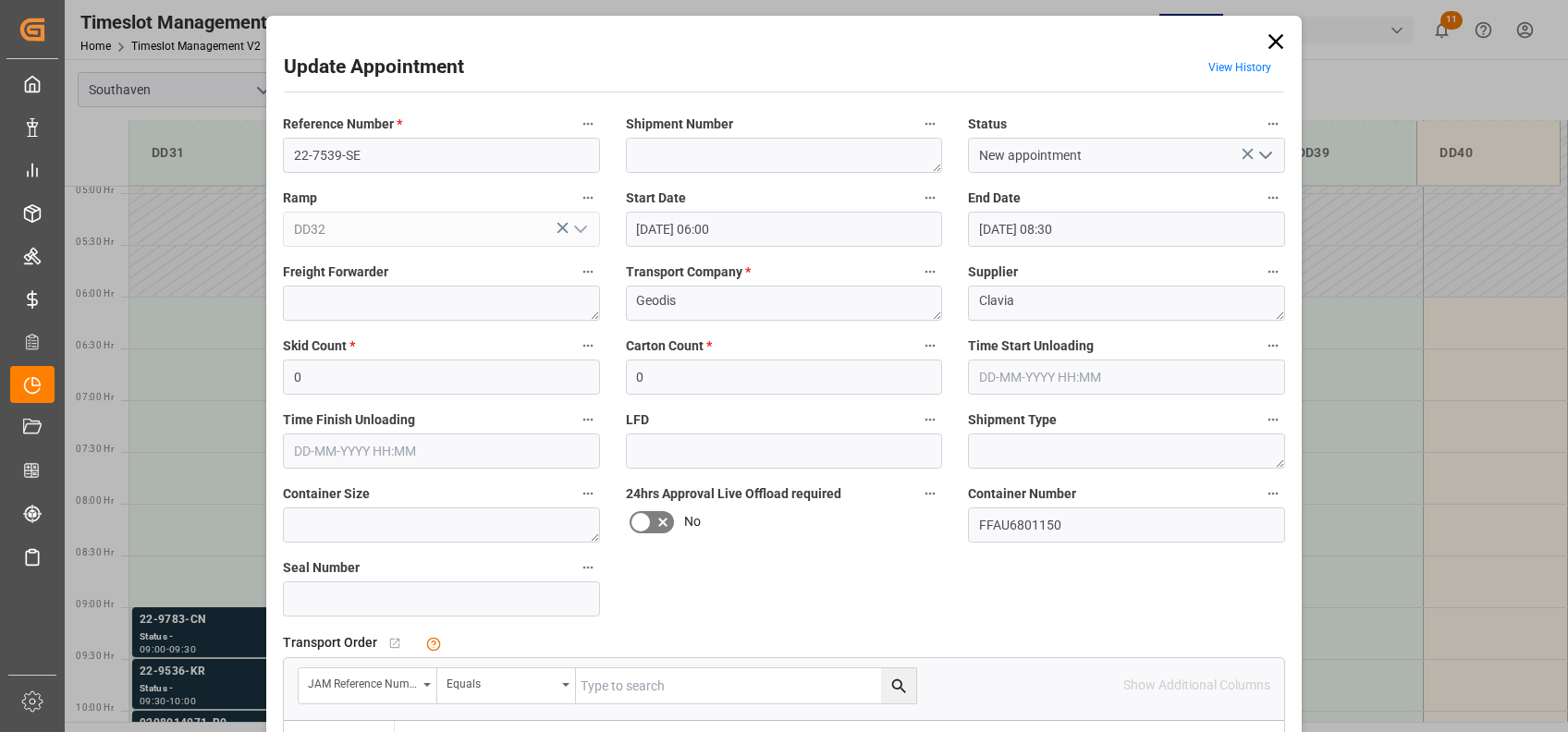
click at [1275, 51] on icon at bounding box center [1275, 41] width 26 height 26
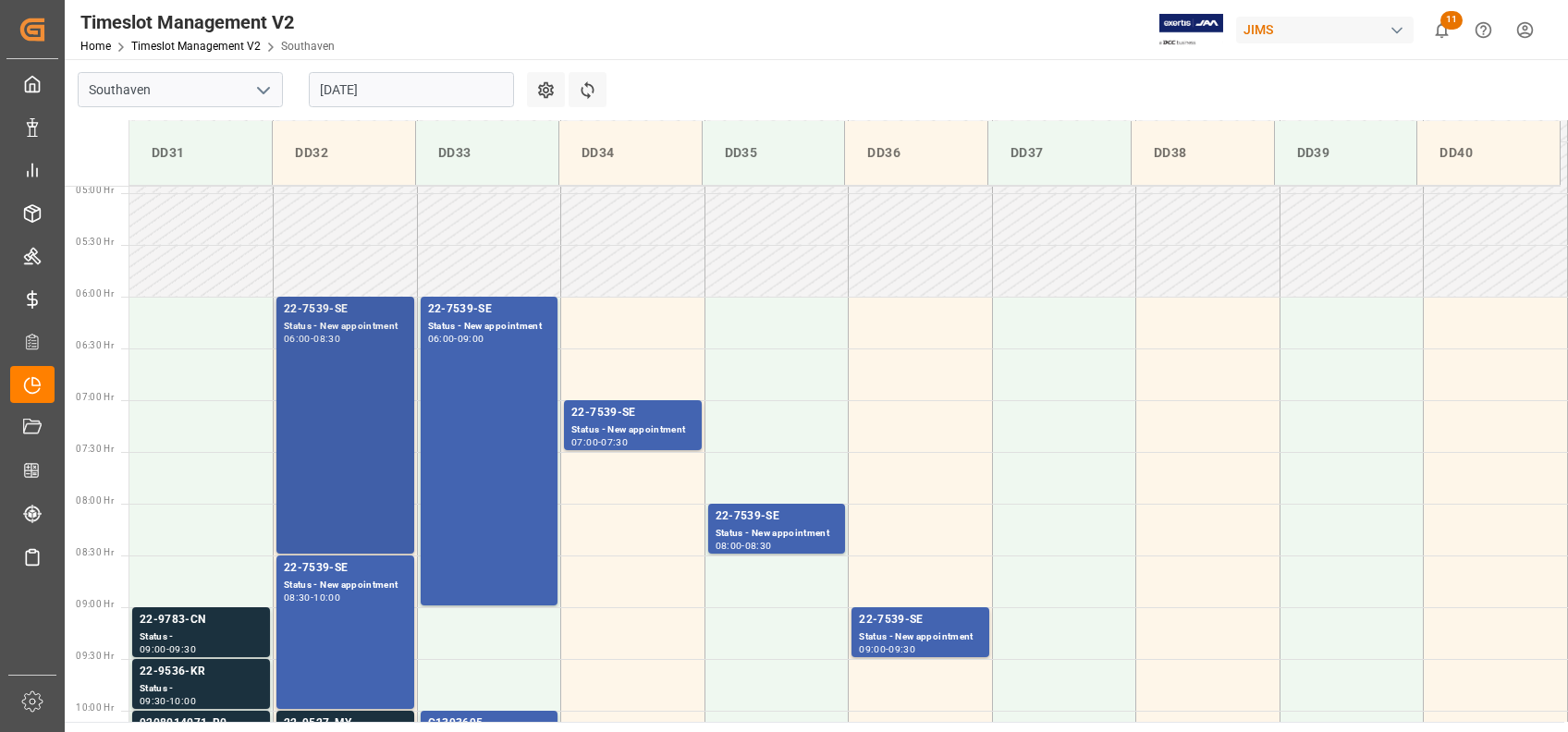
click at [329, 377] on div "22-7539-SE Status - New appointment 06:00 - 08:30" at bounding box center [345, 425] width 123 height 250
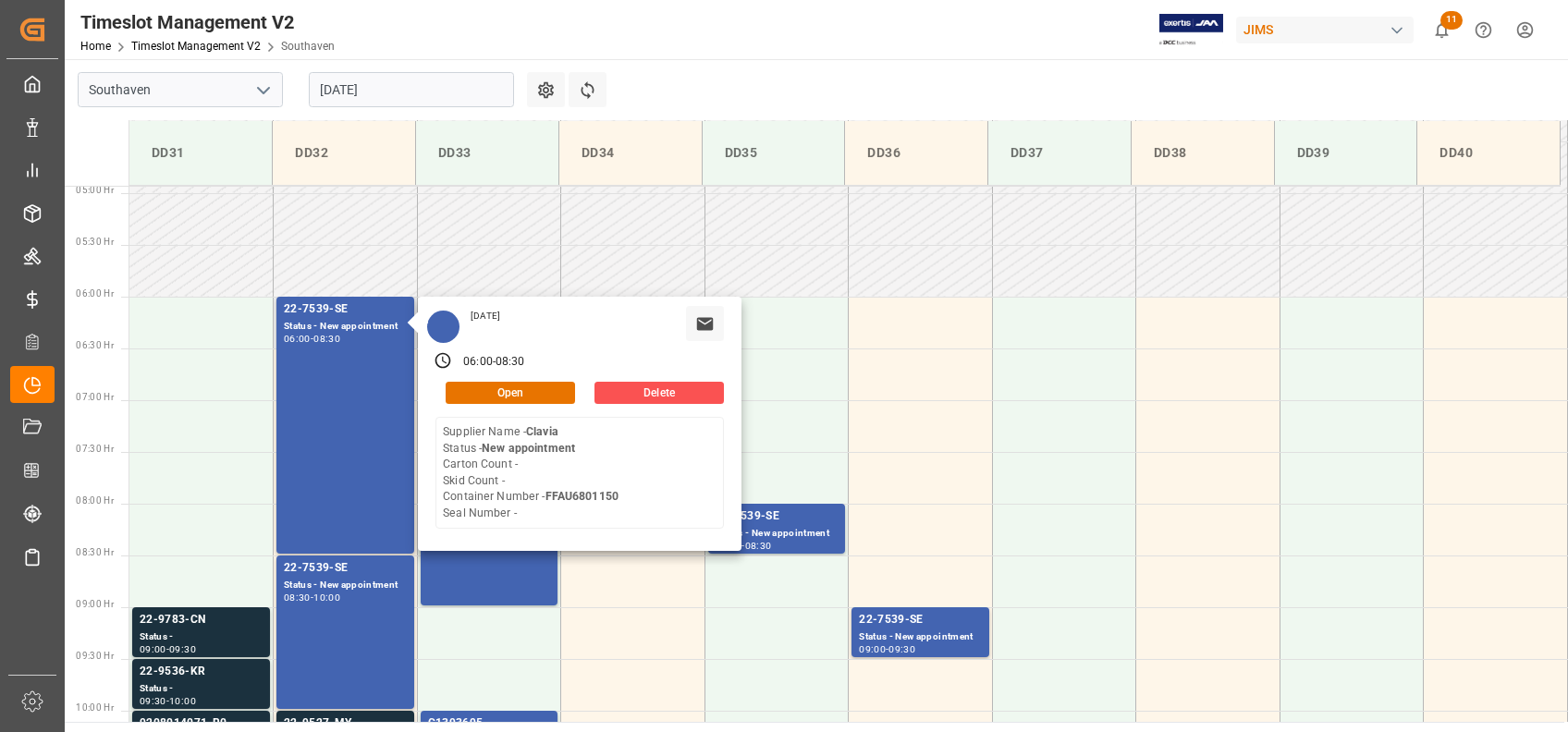
click at [507, 319] on div "[DATE]" at bounding box center [486, 316] width 43 height 13
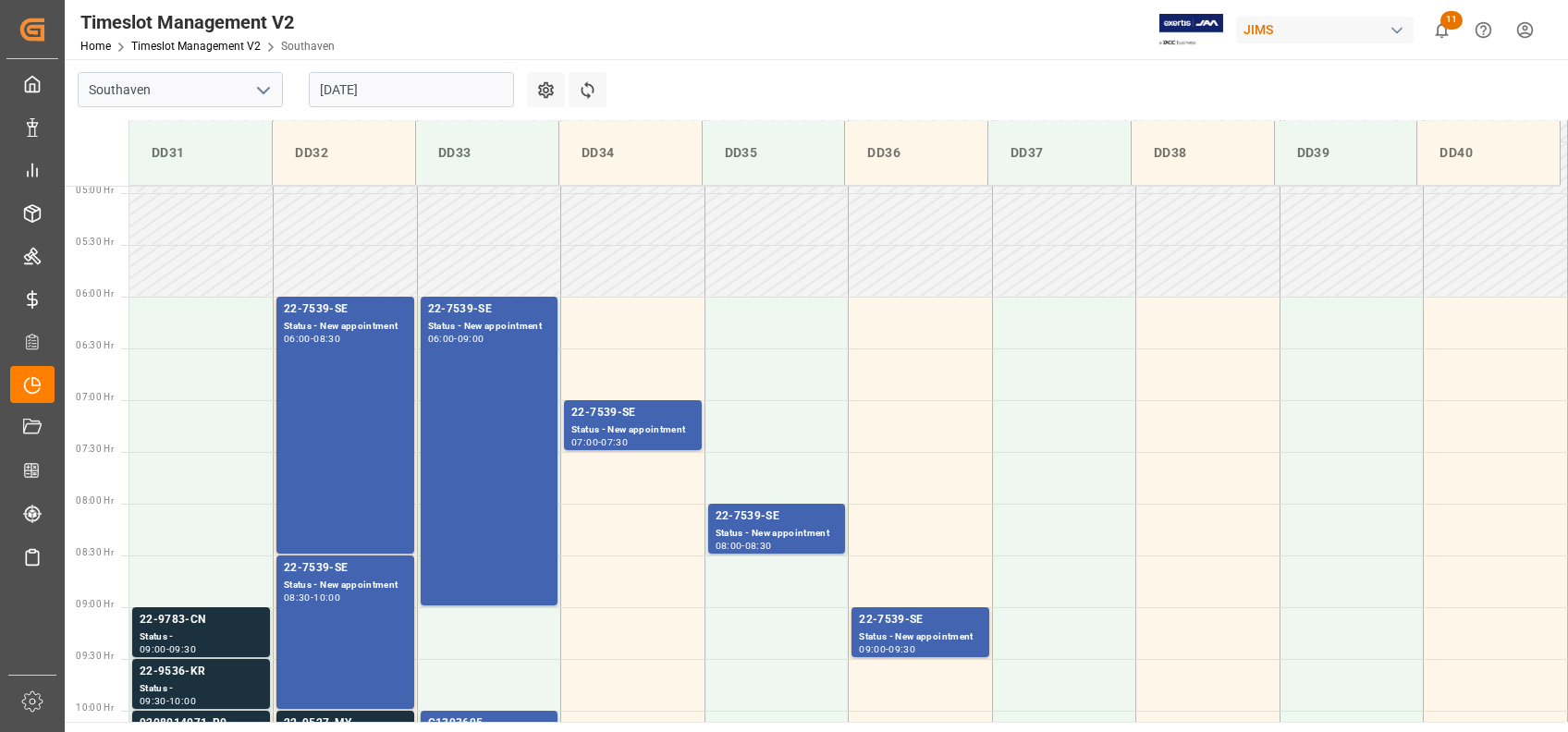
click at [589, 319] on td at bounding box center [633, 322] width 144 height 52
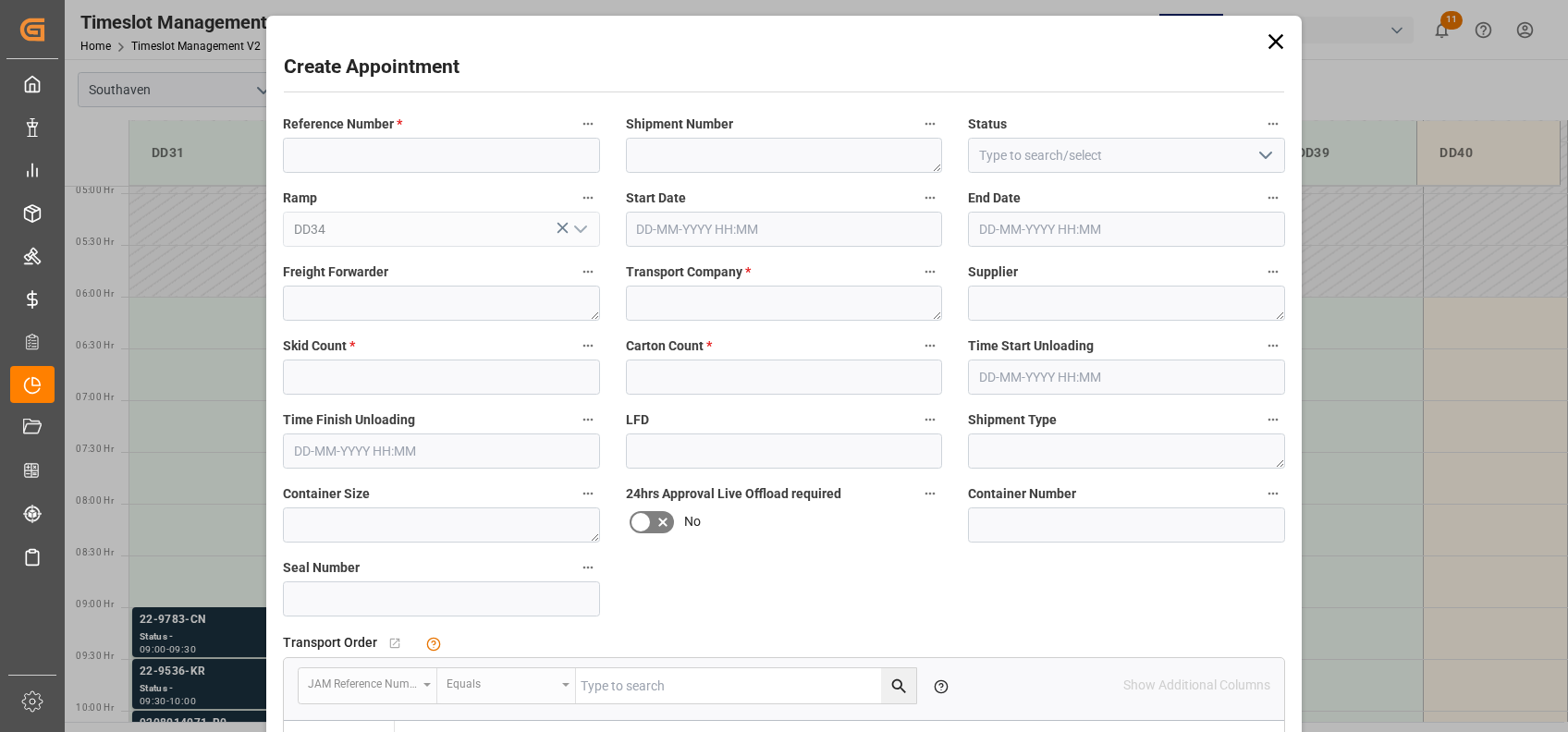
type input "[DATE] 06:00"
type input "[DATE] 06:30"
click at [362, 402] on div "Reference Number * Shipment Number Status Ramp DD34 Start Date [DATE] 06:00 End…" at bounding box center [784, 573] width 1028 height 936
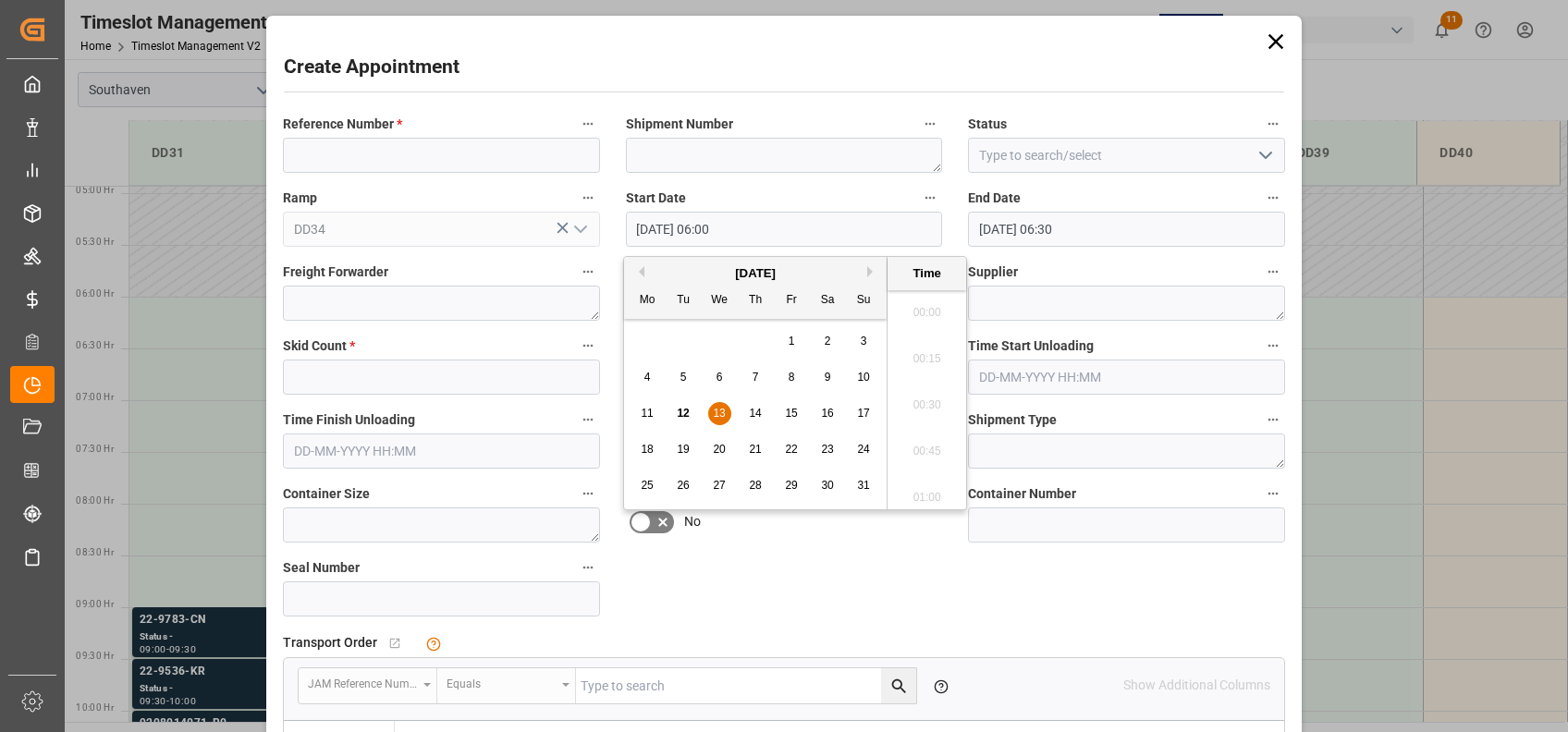
scroll to position [1022, 0]
click at [591, 232] on div "Reference Number * Shipment Number Status Ramp DD34 Start Date [DATE] 06:00 End…" at bounding box center [784, 573] width 1028 height 936
click at [1269, 35] on icon at bounding box center [1275, 41] width 26 height 26
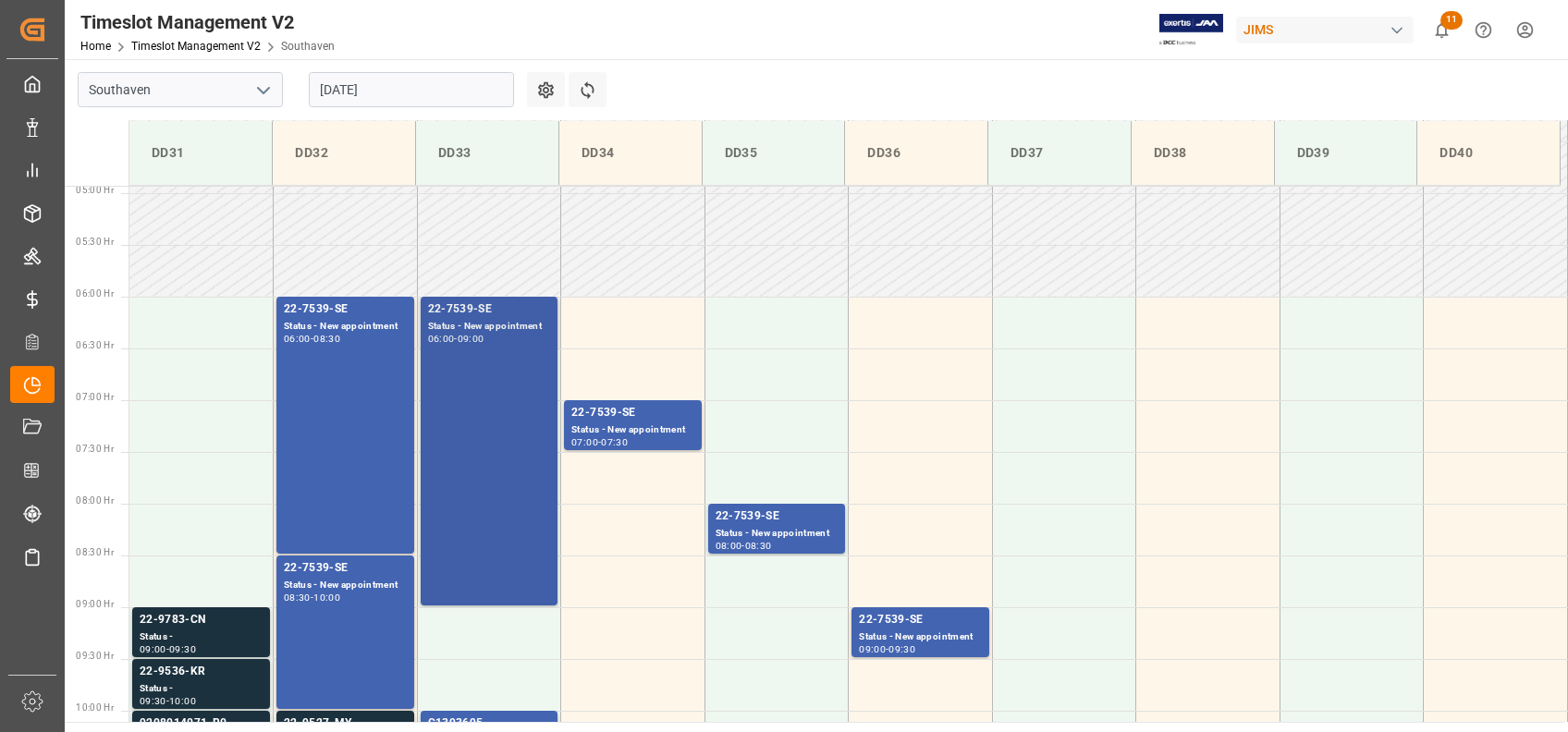
click at [494, 466] on div "22-7539-SE Status - New appointment 06:00 - 09:00" at bounding box center [490, 450] width 123 height 301
click at [484, 345] on div "22-7539-SE Status - New appointment 06:00 - 09:00" at bounding box center [490, 450] width 123 height 301
click at [484, 334] on div "09:00" at bounding box center [470, 338] width 26 height 9
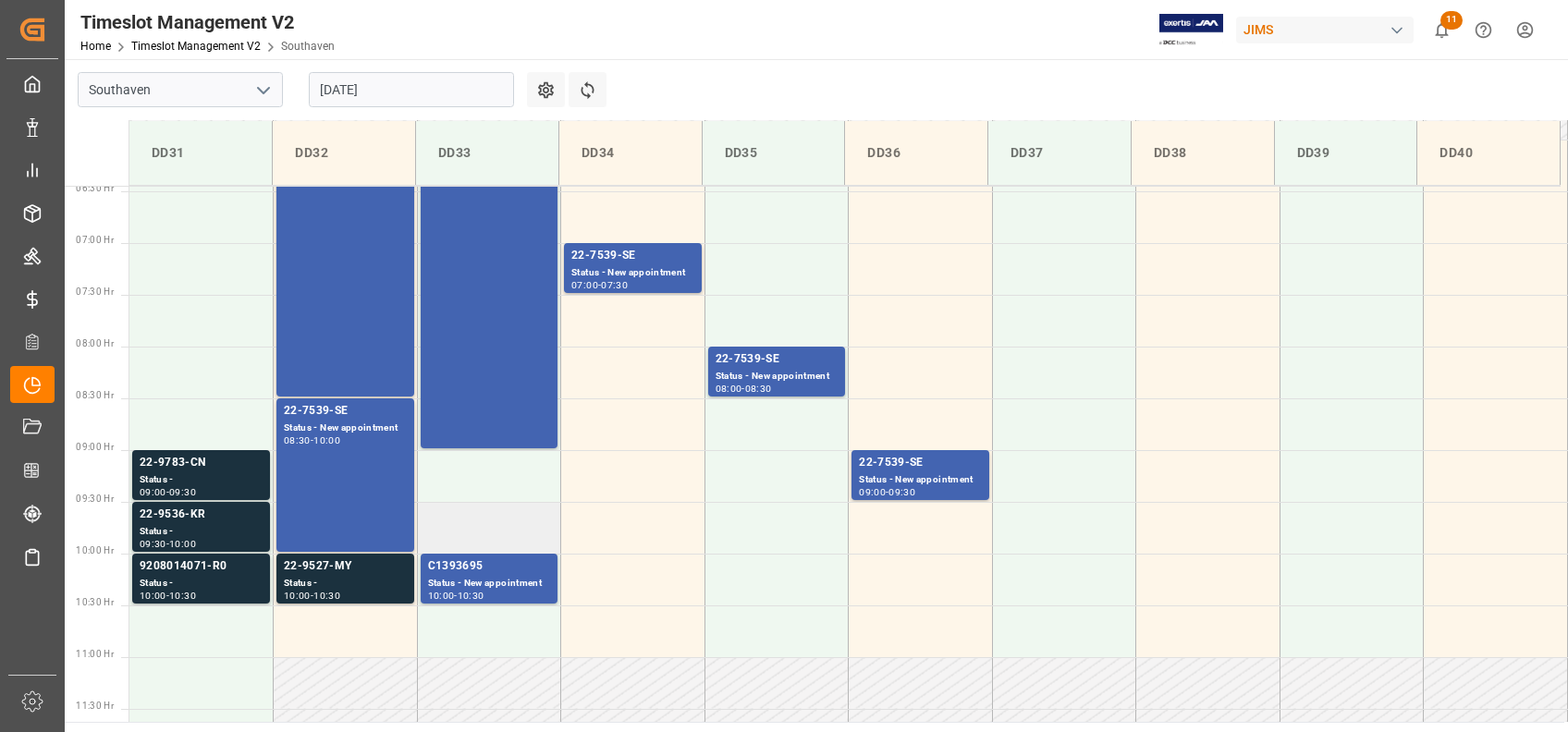
scroll to position [756, 0]
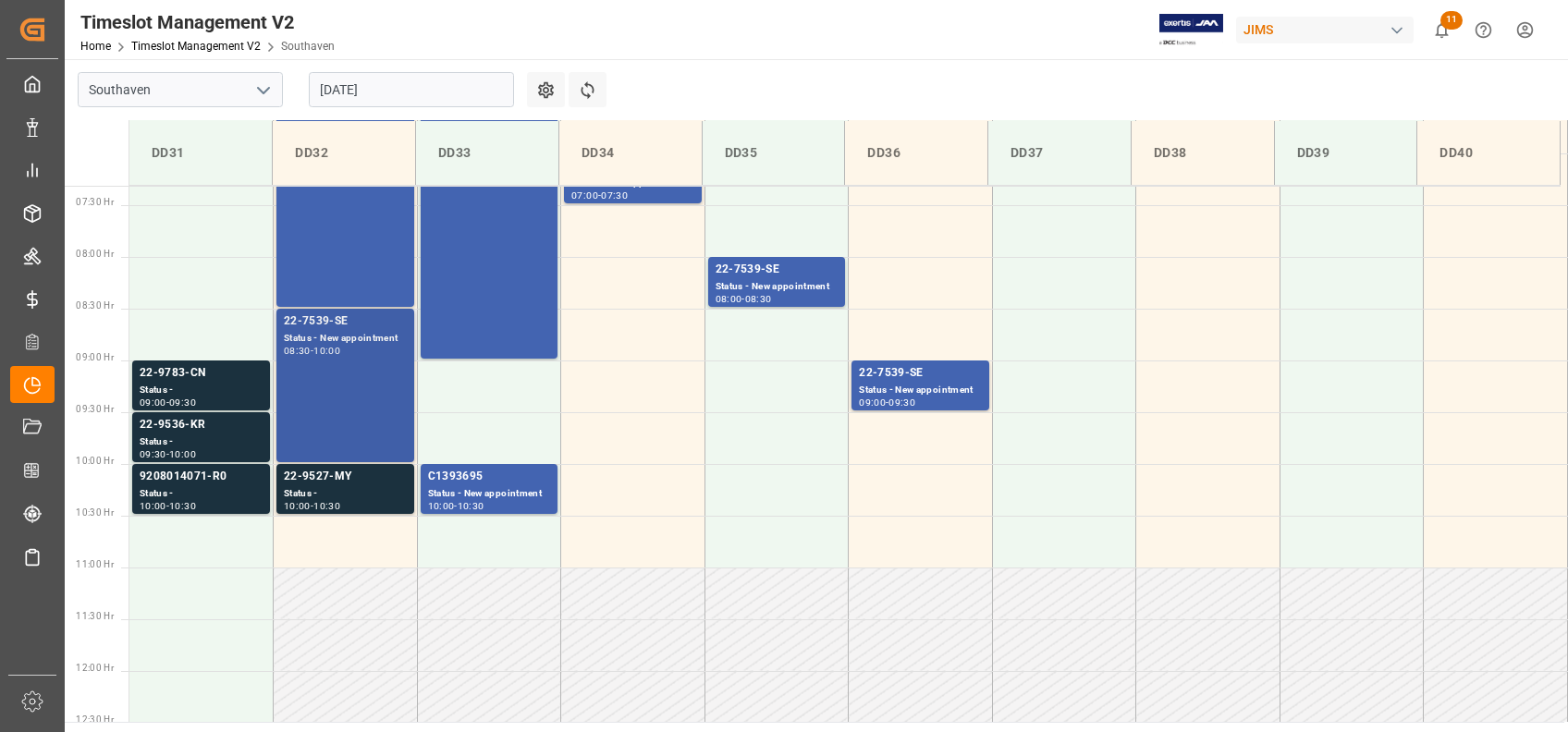
click at [332, 357] on div "22-7539-SE Status - New appointment 08:30 - 10:00" at bounding box center [345, 385] width 123 height 146
click at [332, 353] on div "10:00" at bounding box center [326, 351] width 26 height 9
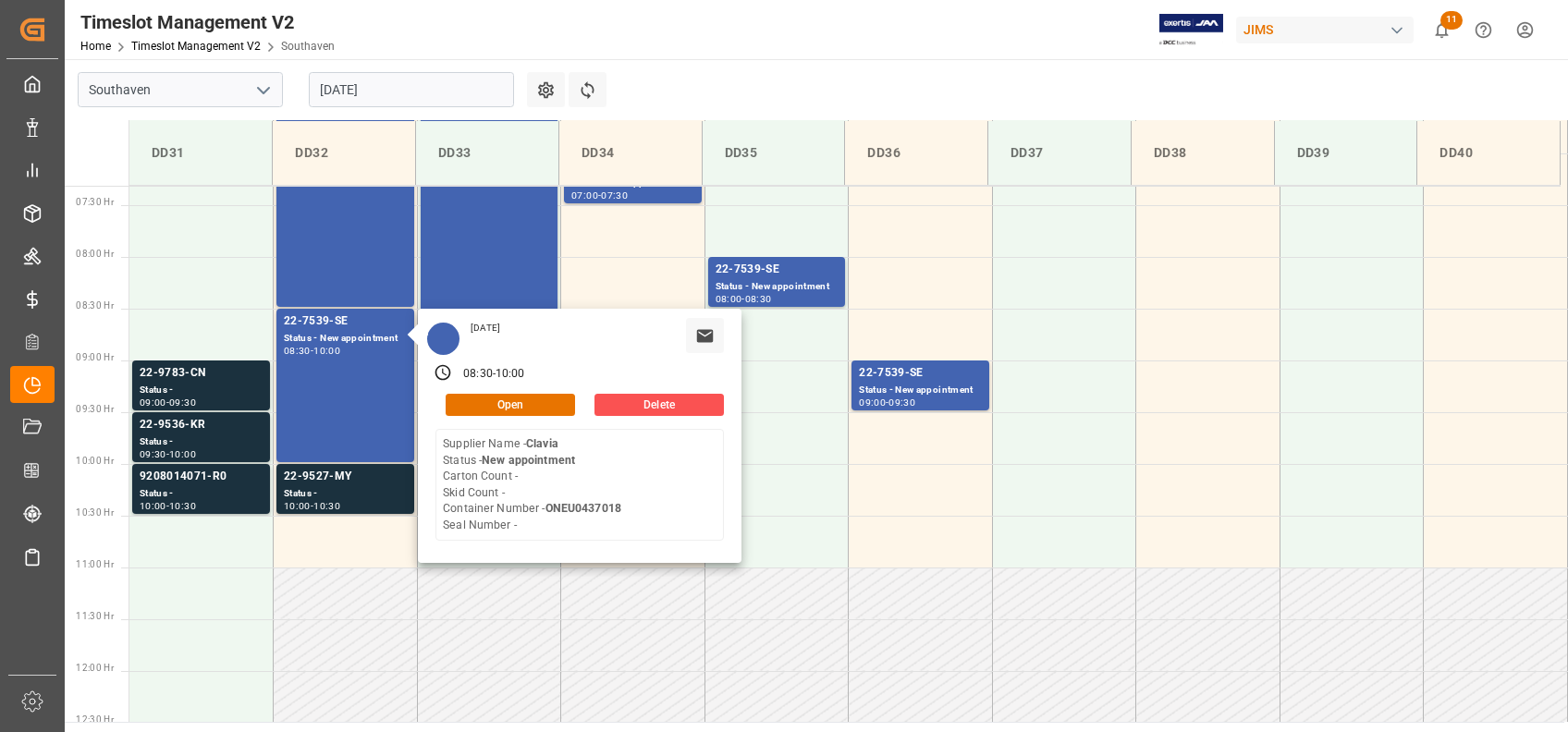
scroll to position [510, 0]
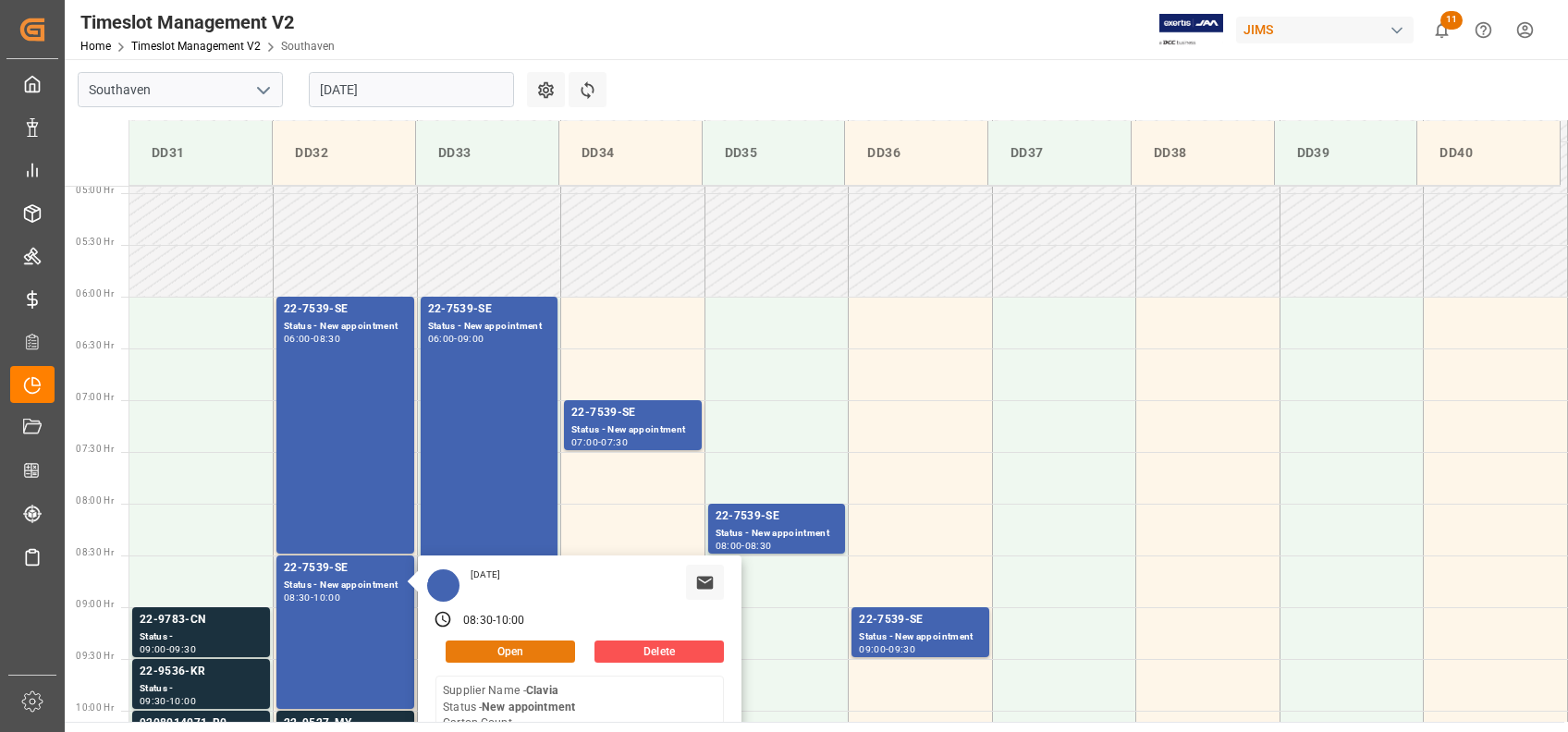
click at [521, 651] on button "Open" at bounding box center [510, 651] width 130 height 22
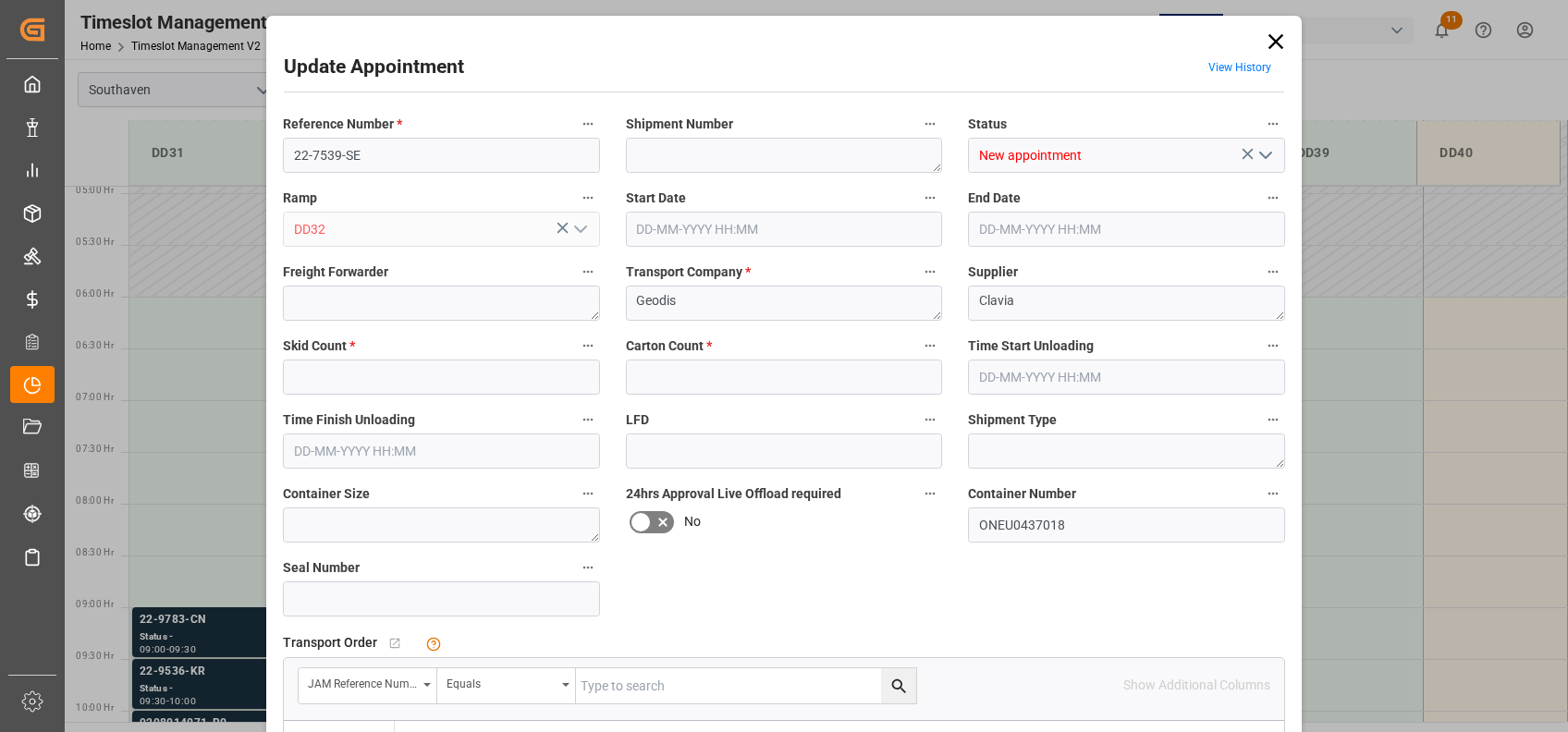
type input "0"
type input "[DATE] 08:30"
type input "[DATE] 10:00"
type input "[DATE] 11:22"
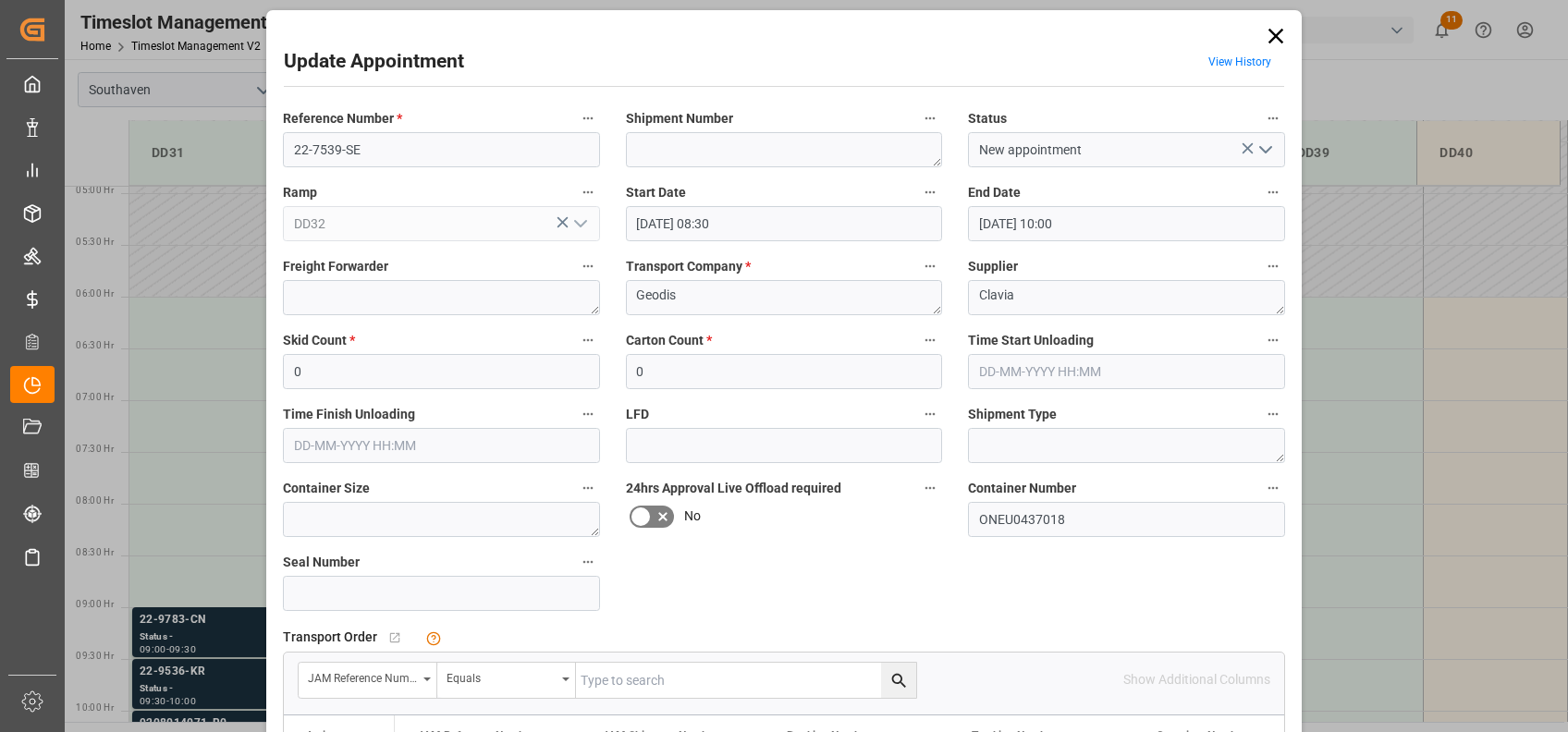
scroll to position [0, 0]
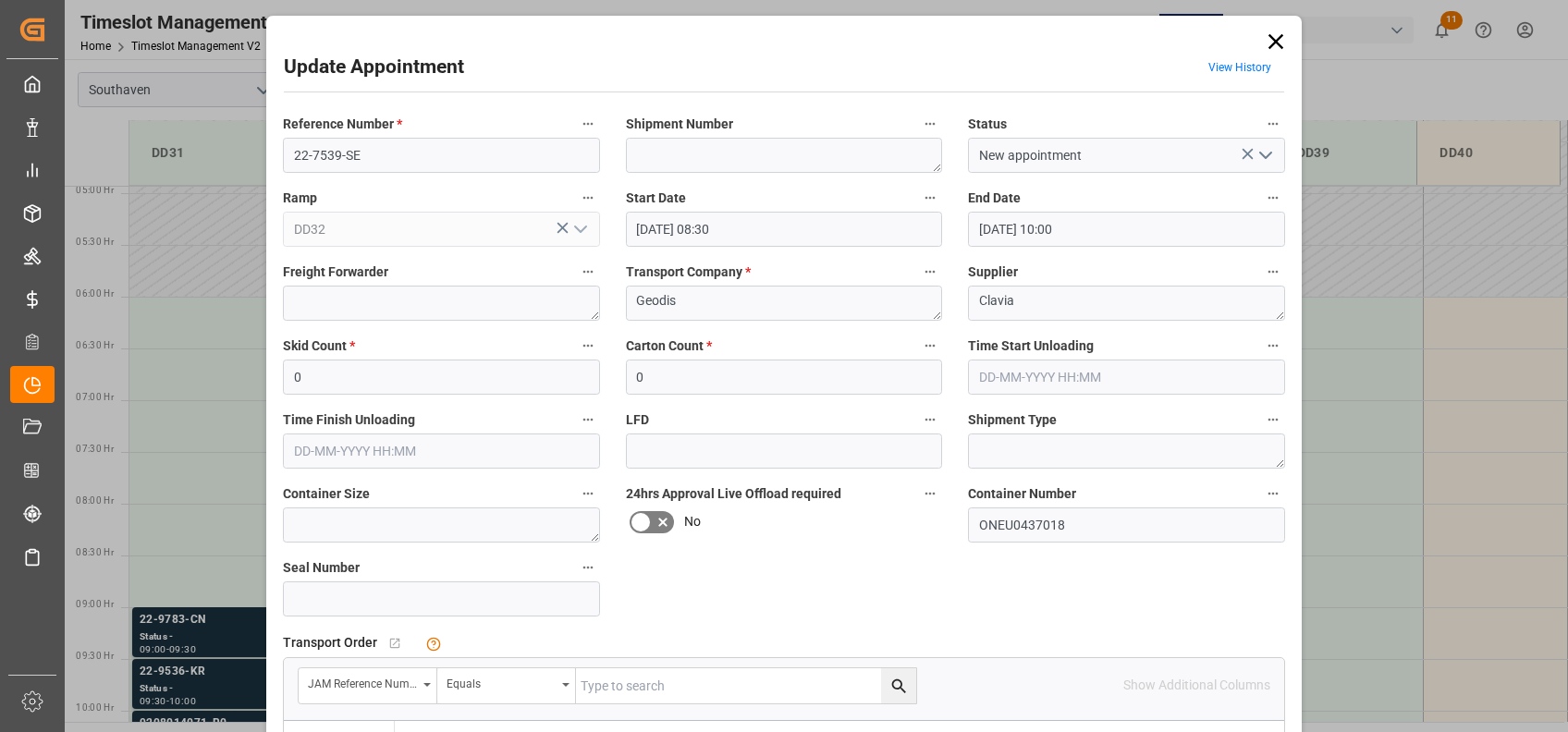
click at [1274, 40] on icon at bounding box center [1275, 41] width 15 height 15
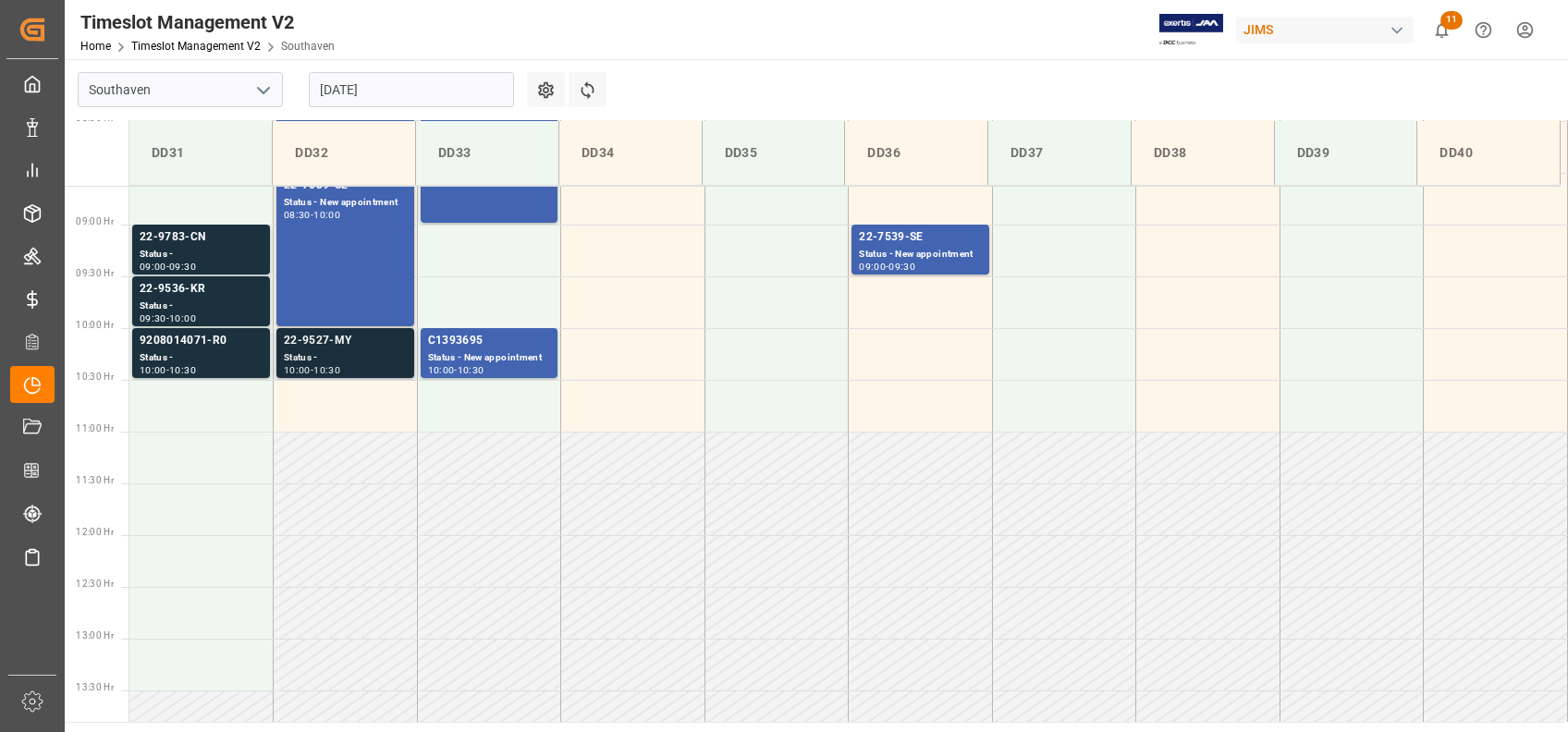
scroll to position [634, 0]
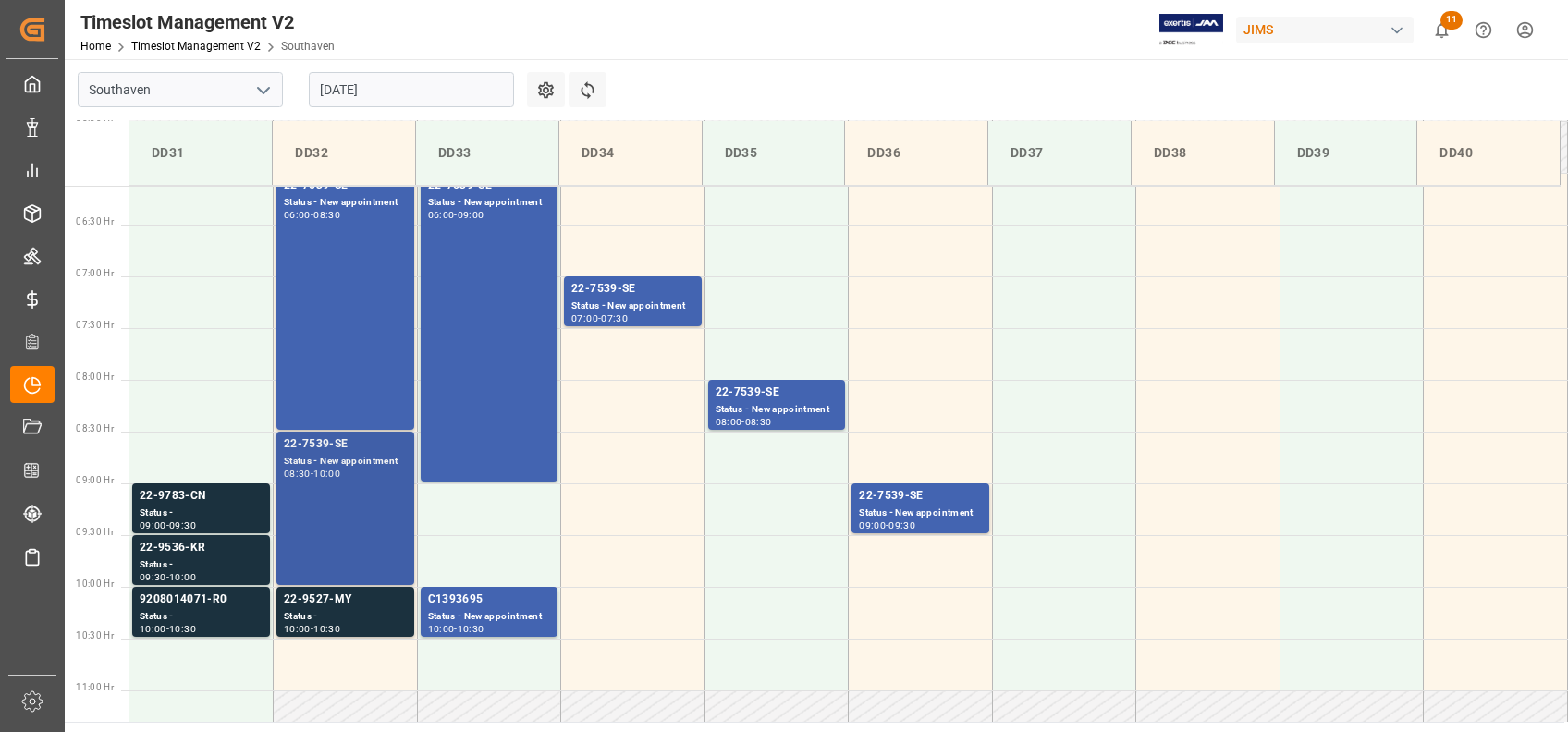
click at [342, 479] on div "22-7539-SE Status - New appointment 08:30 - 10:00" at bounding box center [345, 509] width 123 height 146
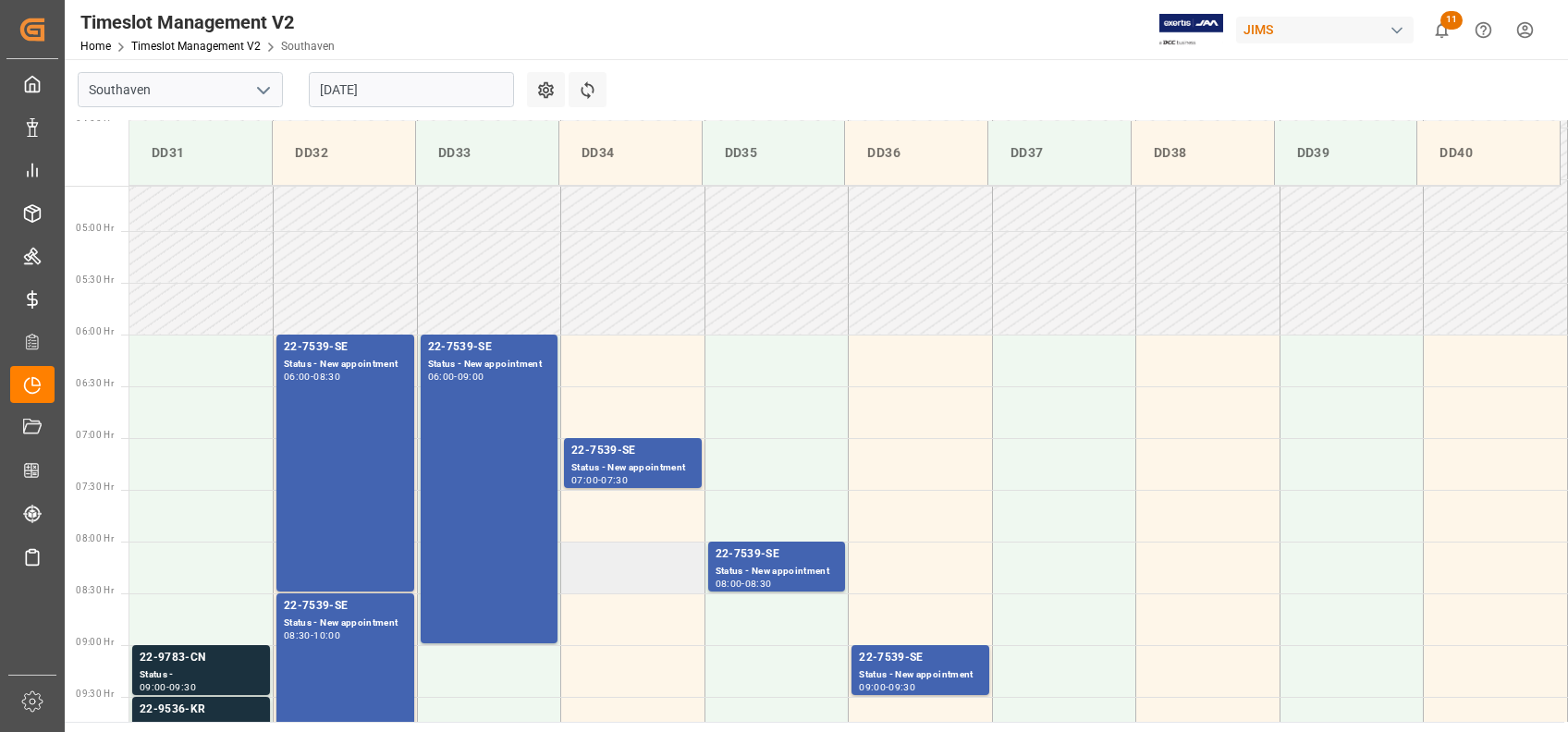
scroll to position [510, 0]
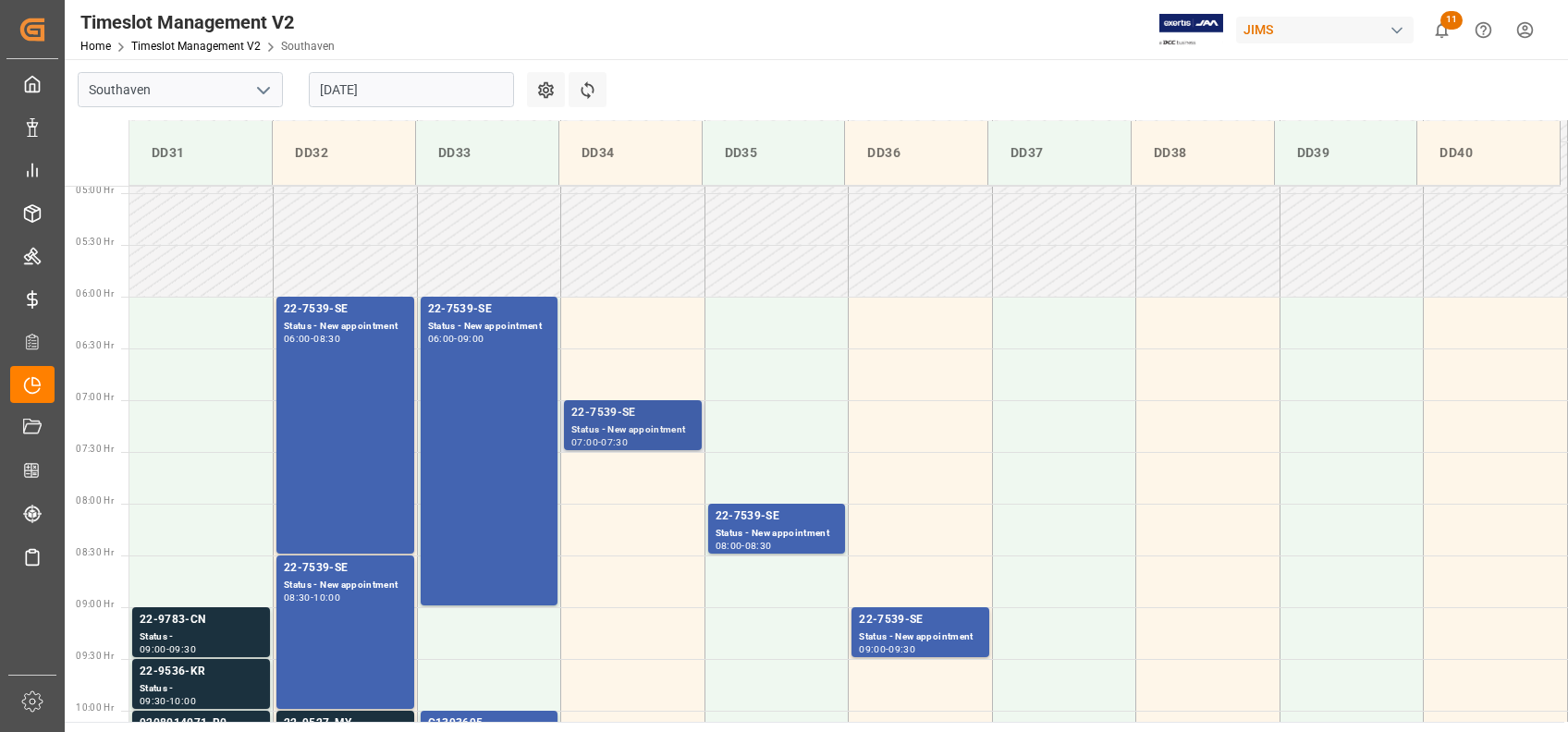
click at [637, 429] on div "Status - New appointment" at bounding box center [633, 430] width 123 height 16
click at [512, 403] on div "22-7539-SE Status - New appointment 06:00 - 09:00" at bounding box center [490, 450] width 123 height 301
click at [360, 403] on div "22-7539-SE Status - New appointment 06:00 - 08:30" at bounding box center [345, 425] width 123 height 250
click at [810, 536] on div "Status - New appointment" at bounding box center [777, 533] width 123 height 16
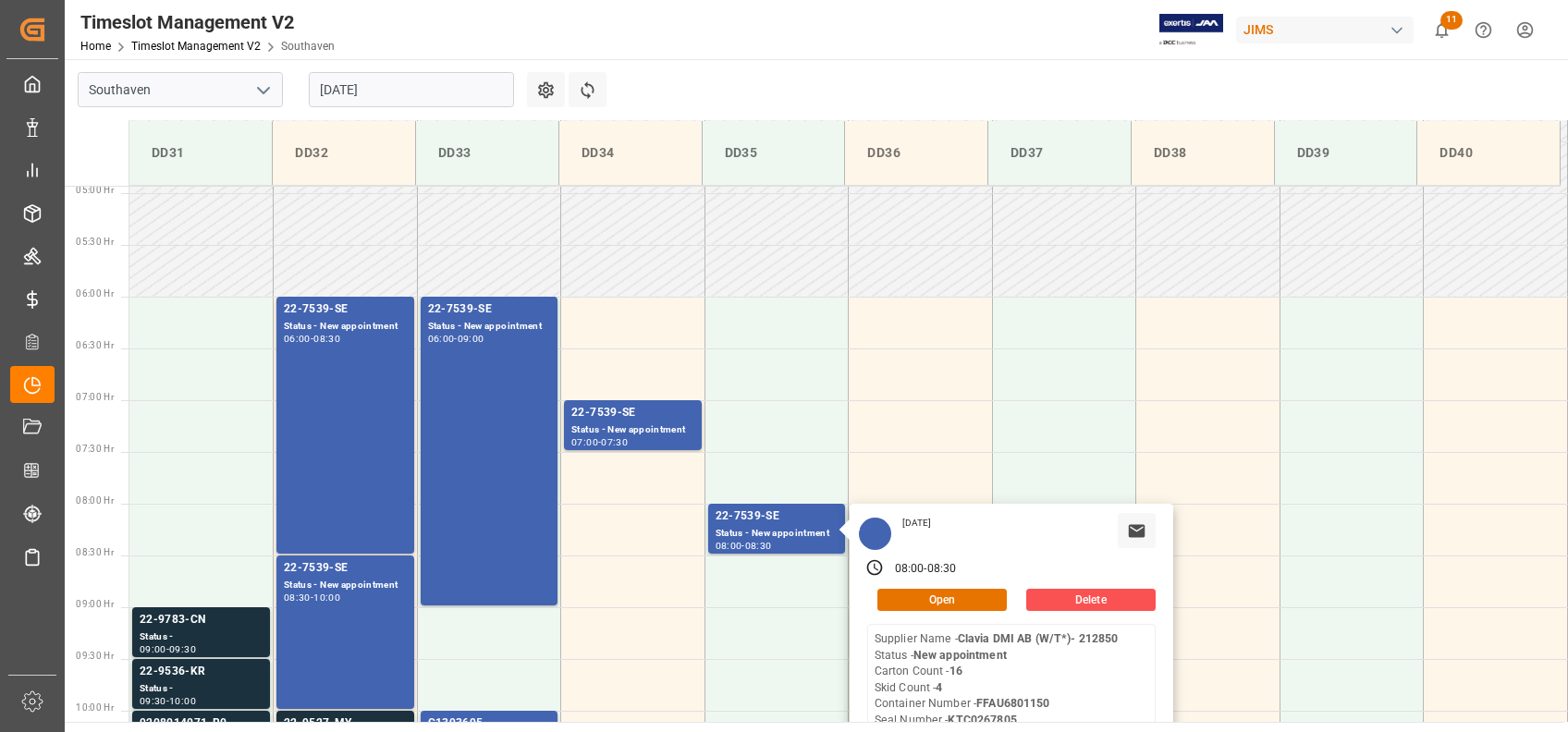
scroll to position [634, 0]
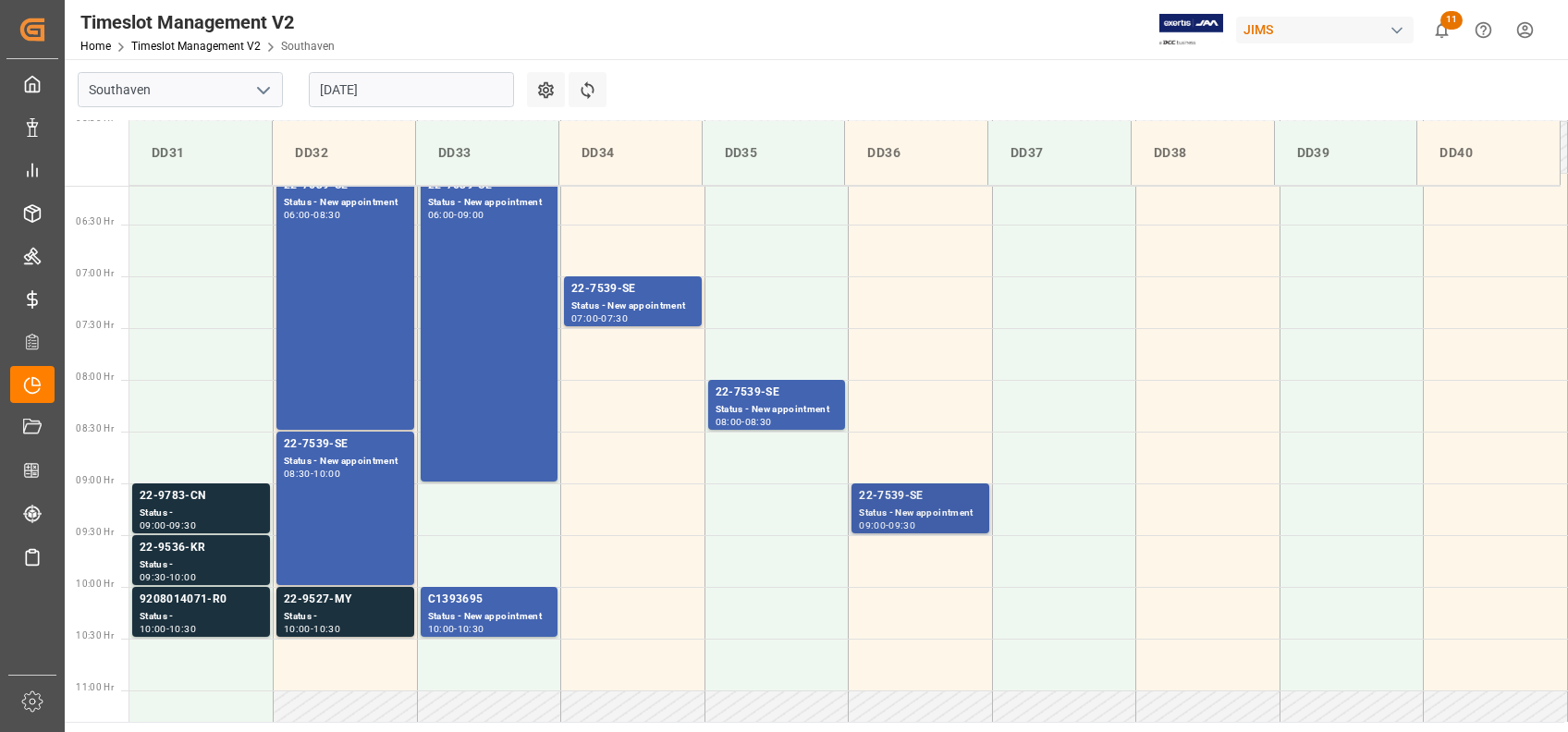
click at [909, 520] on div "22-7539-SE Status - New appointment 09:00 - 09:30" at bounding box center [921, 509] width 123 height 43
click at [730, 410] on div "Status - New appointment" at bounding box center [777, 409] width 123 height 16
click at [611, 306] on div "Status - New appointment" at bounding box center [633, 306] width 123 height 16
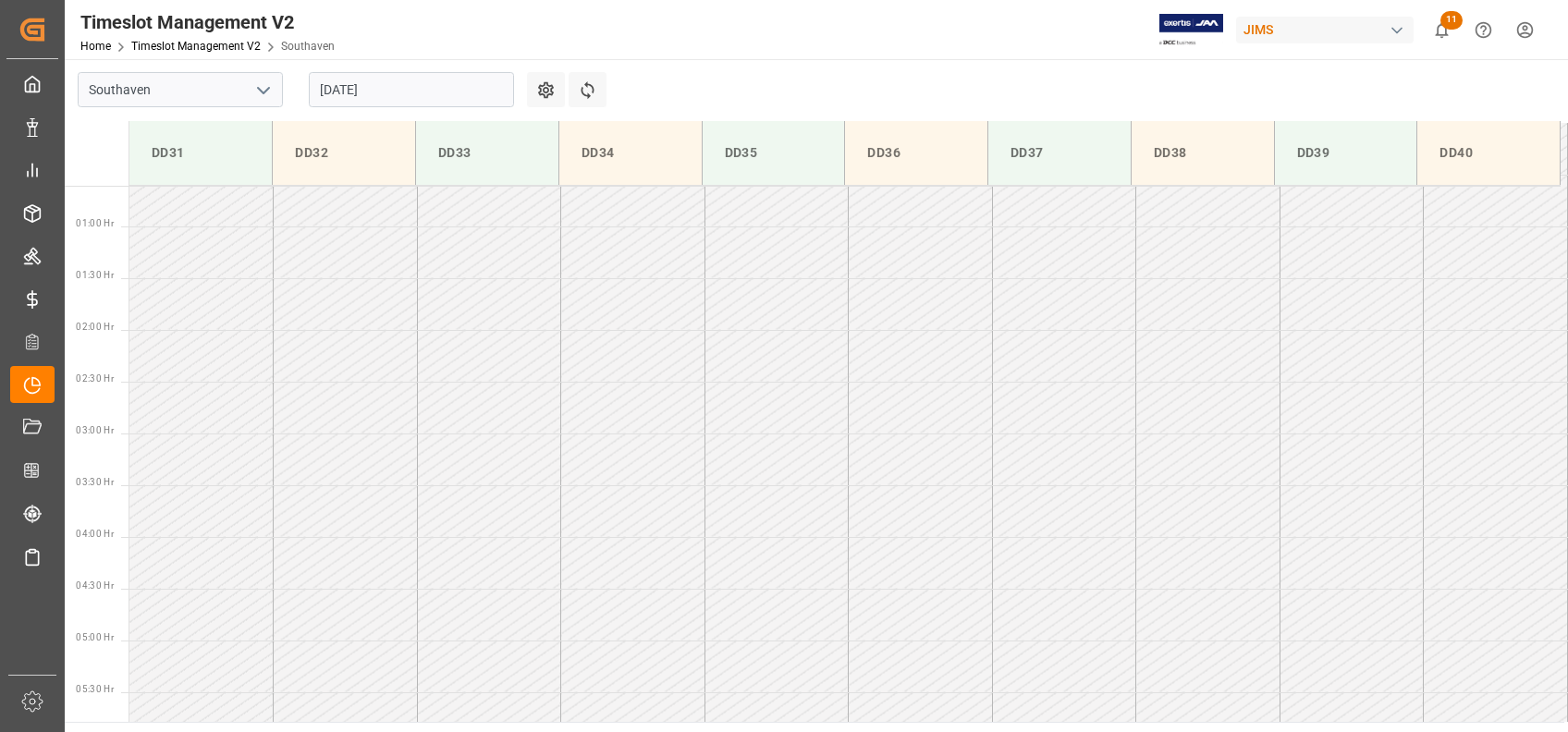
scroll to position [0, 0]
click at [415, 90] on input "[DATE]" at bounding box center [412, 90] width 205 height 35
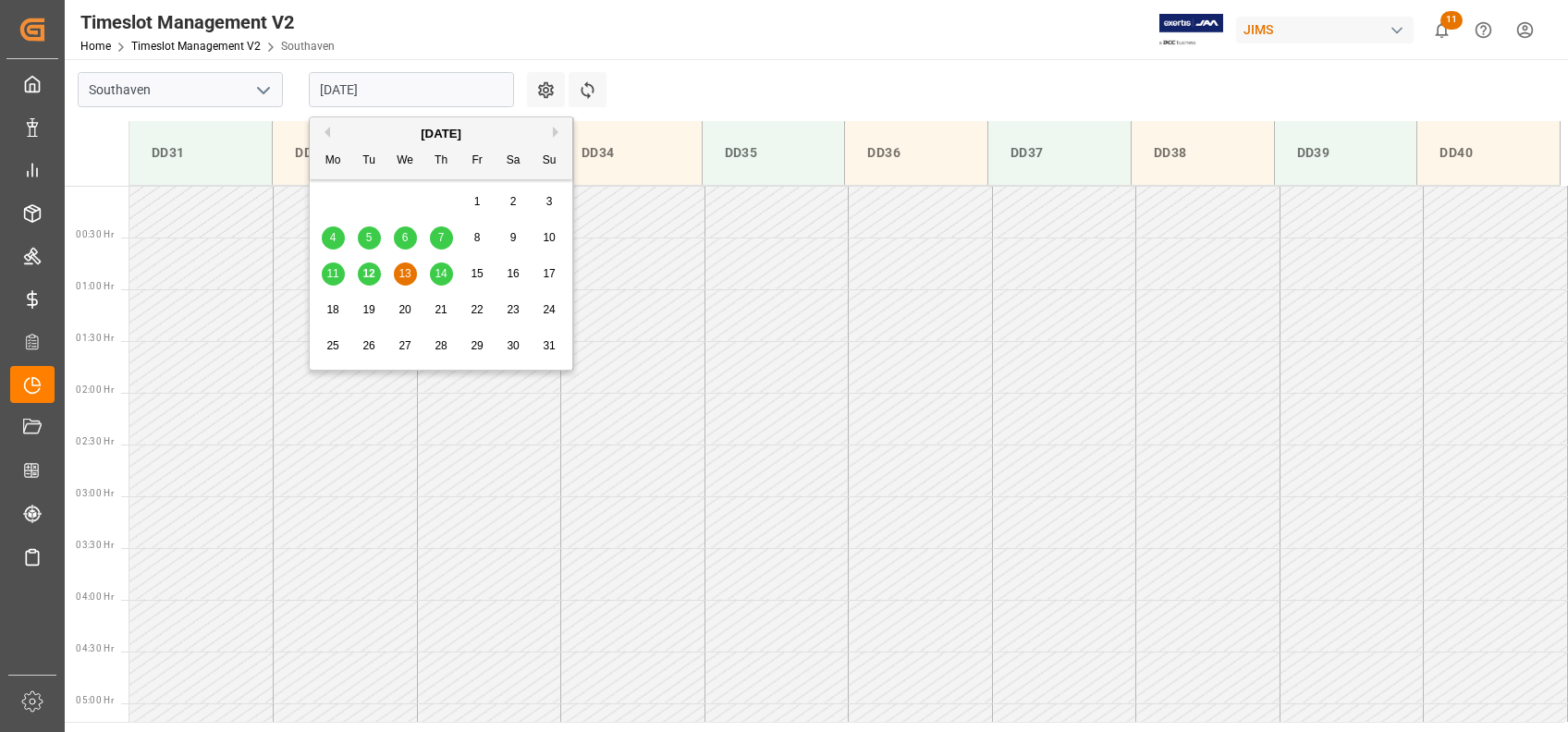
click at [439, 277] on span "14" at bounding box center [441, 273] width 12 height 13
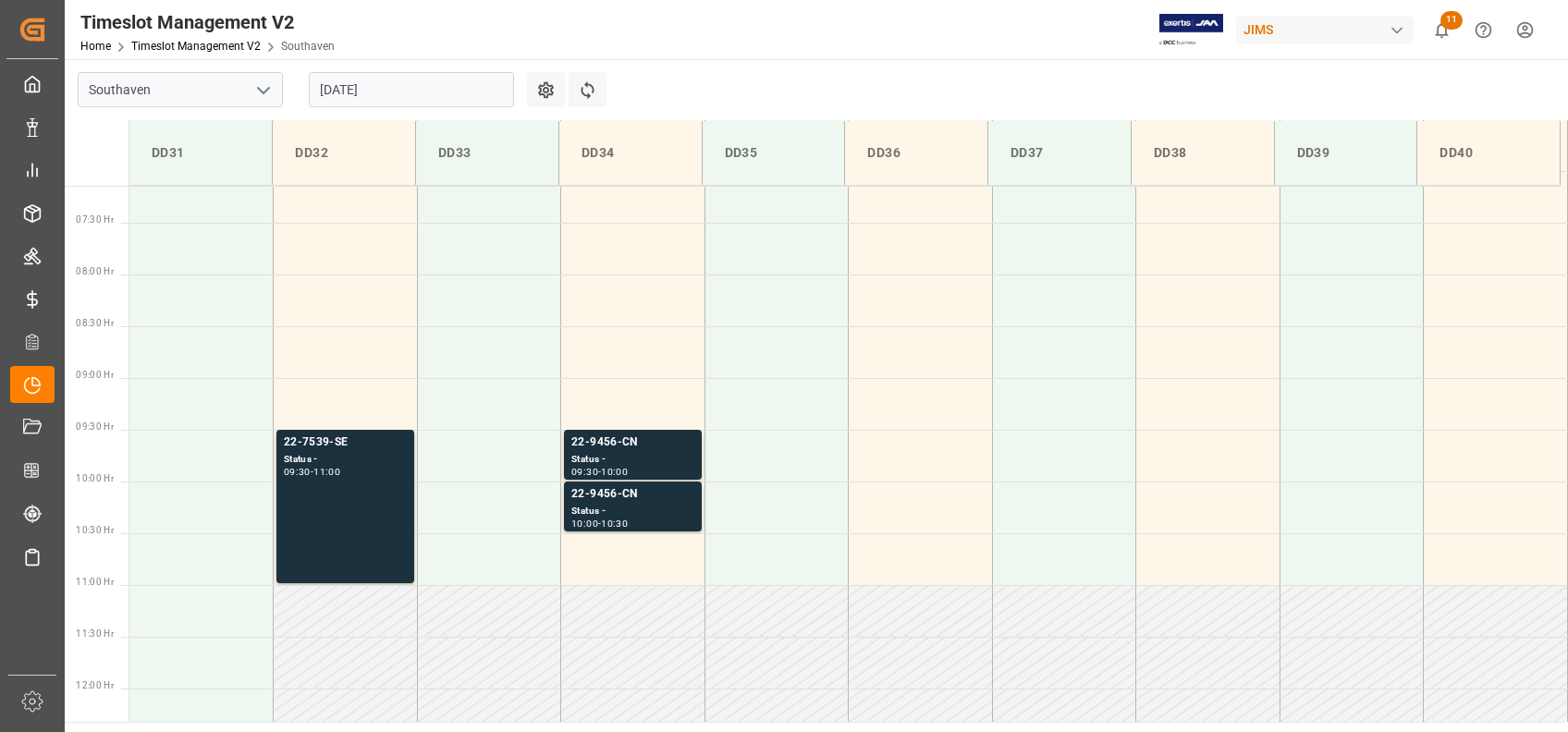
scroll to position [863, 0]
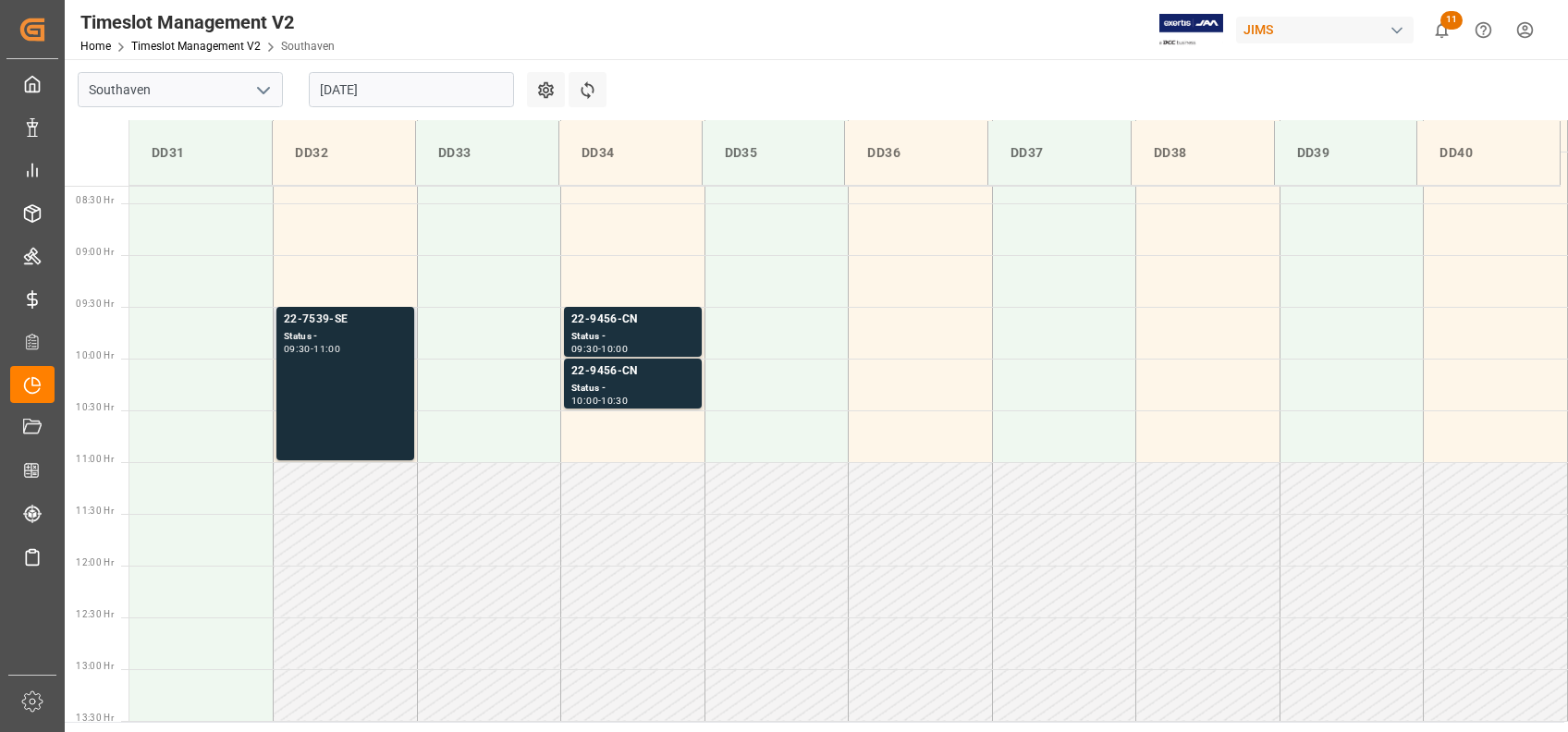
click at [359, 371] on div "22-7539-SE Status - 09:30 - 11:00" at bounding box center [345, 384] width 123 height 146
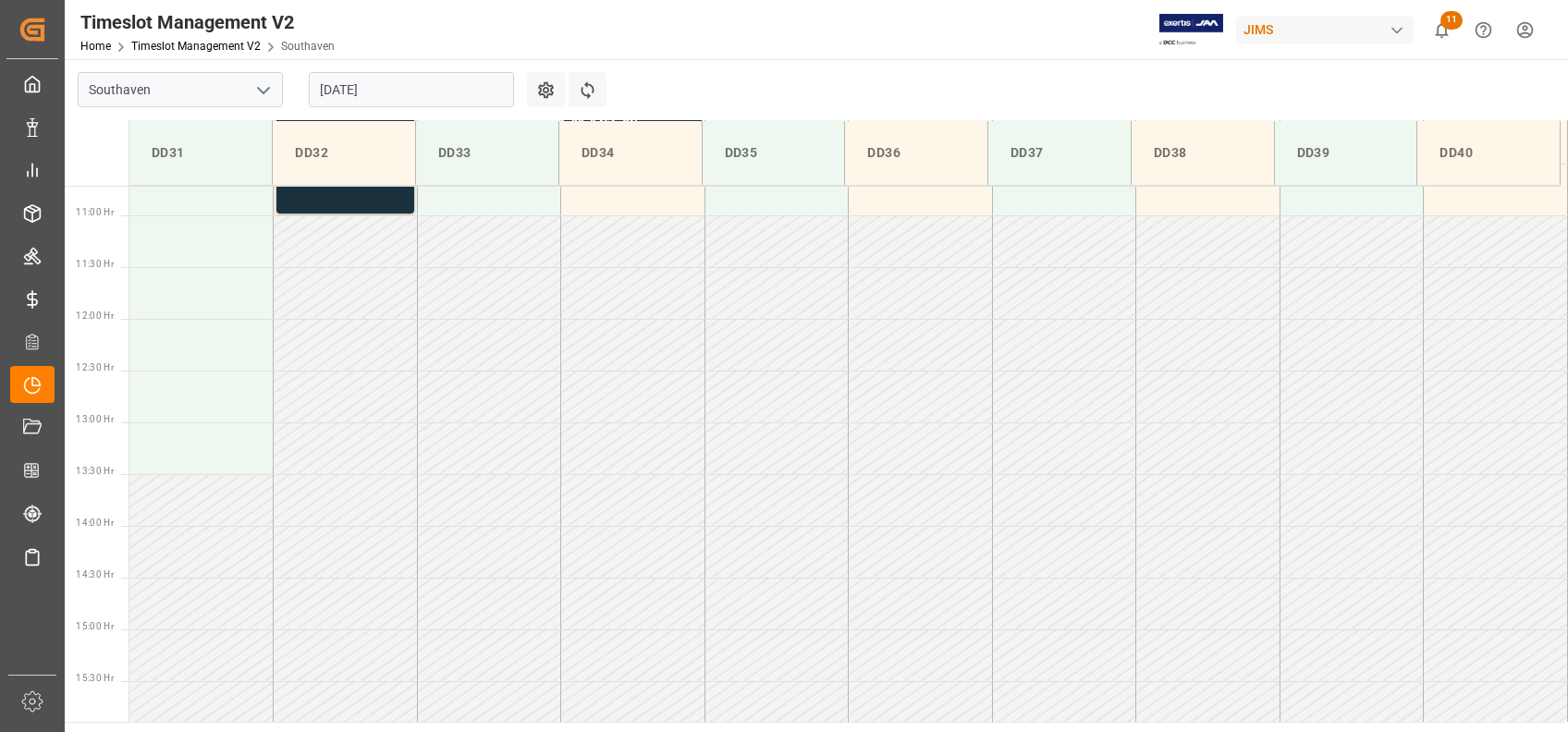
scroll to position [615, 0]
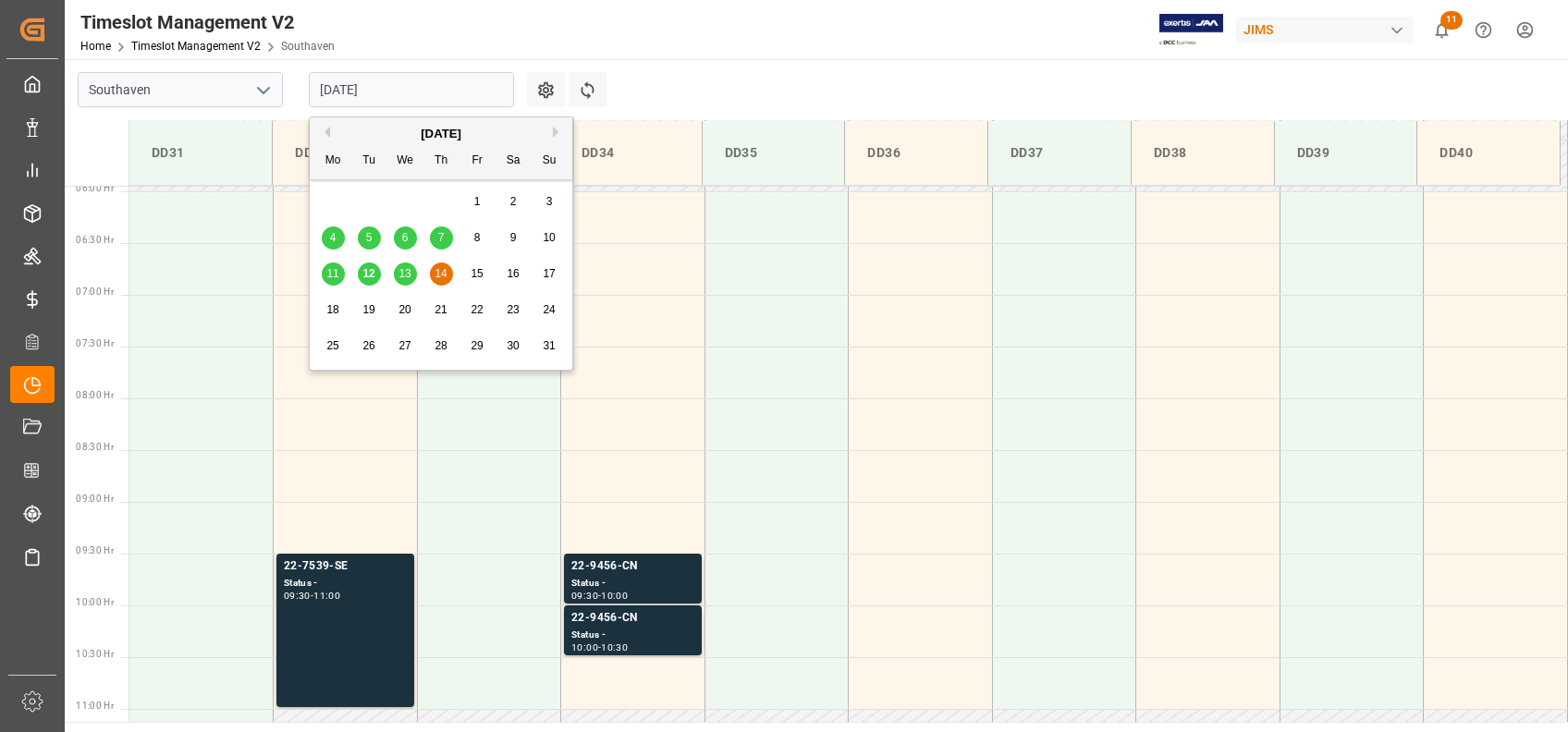
click at [450, 93] on input "[DATE]" at bounding box center [412, 90] width 205 height 35
click at [466, 275] on div "15" at bounding box center [478, 274] width 23 height 22
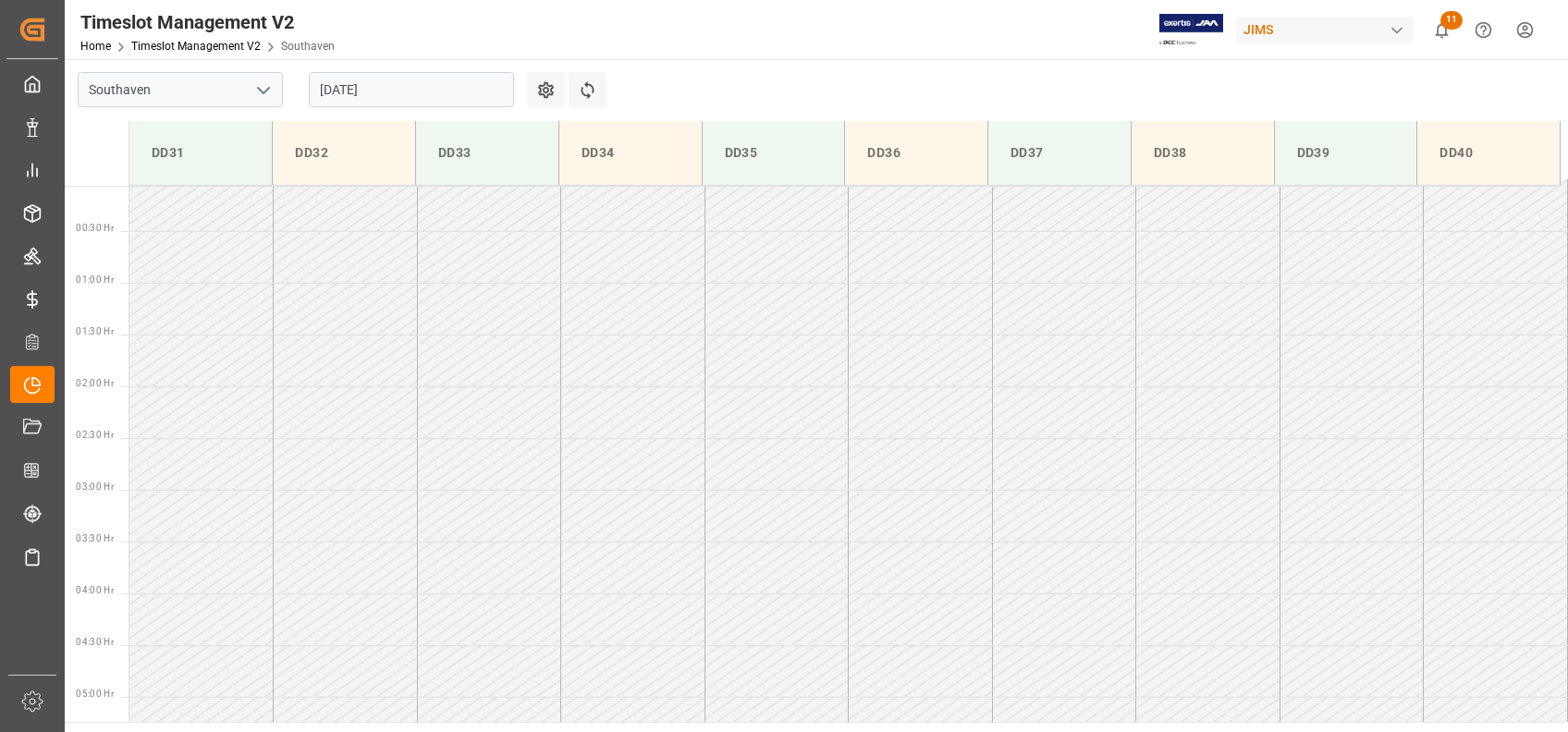
scroll to position [0, 0]
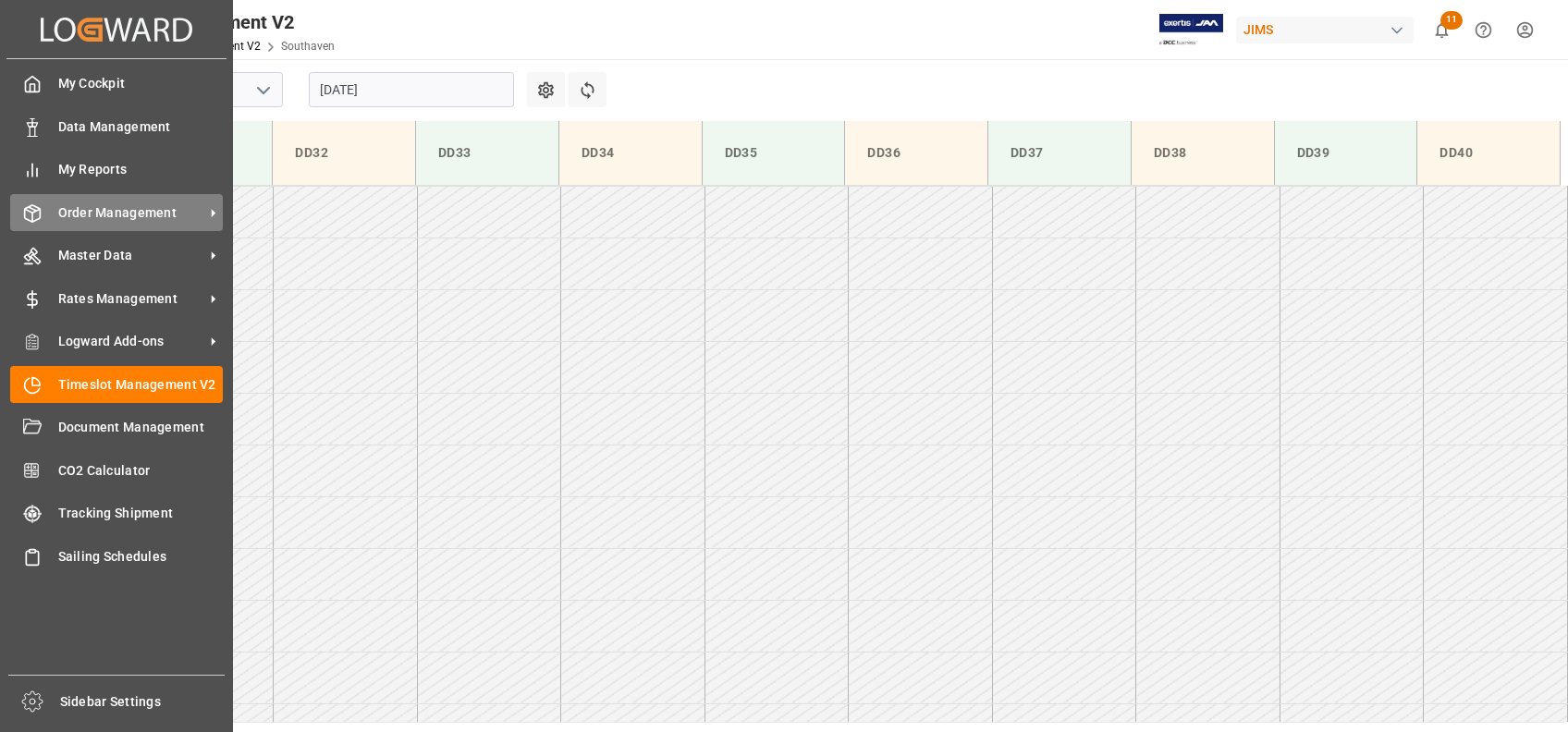
click at [59, 214] on span "Order Management" at bounding box center [132, 213] width 146 height 19
click at [134, 222] on span "Order Management" at bounding box center [132, 213] width 146 height 19
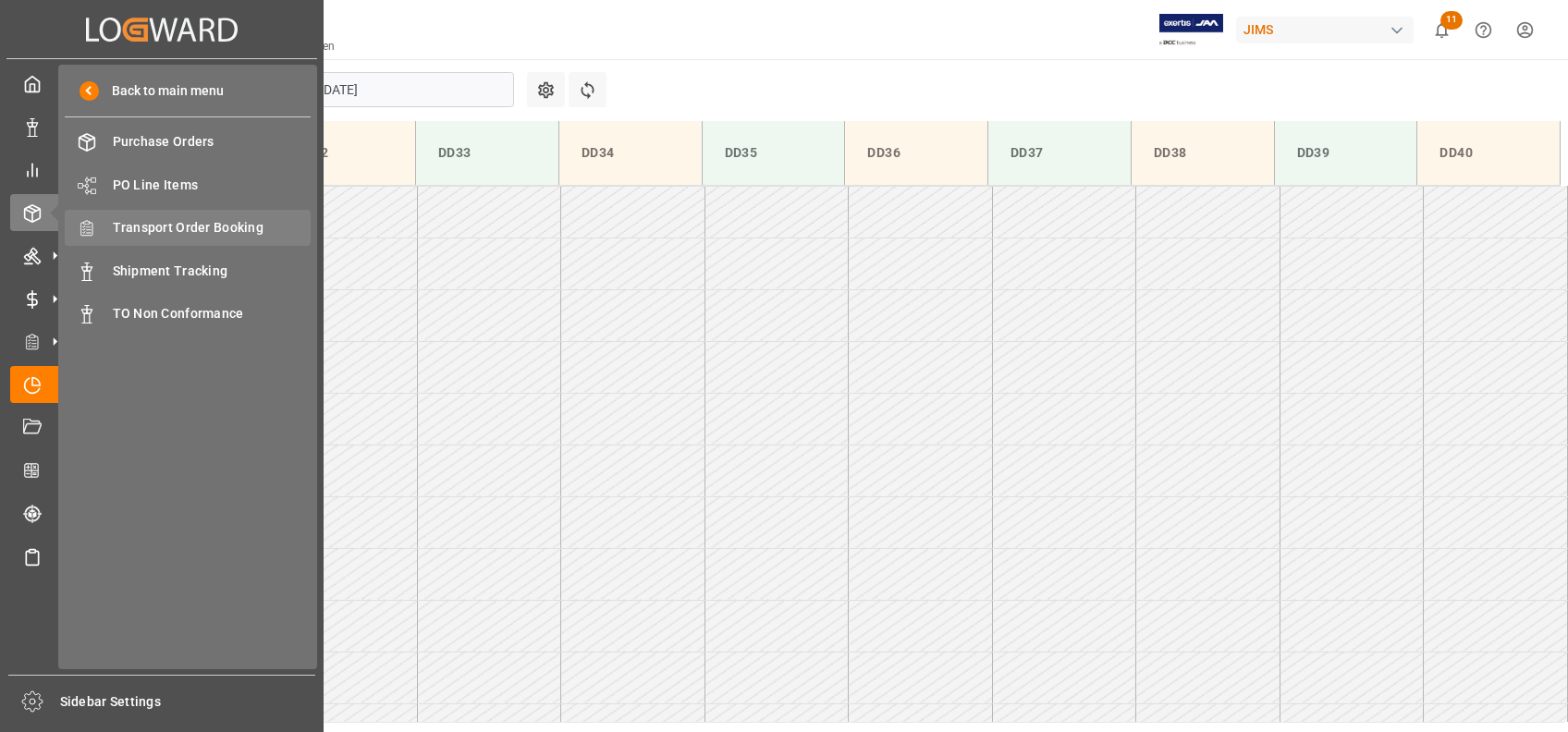
click at [155, 230] on span "Transport Order Booking" at bounding box center [213, 228] width 199 height 19
